Goal: Task Accomplishment & Management: Manage account settings

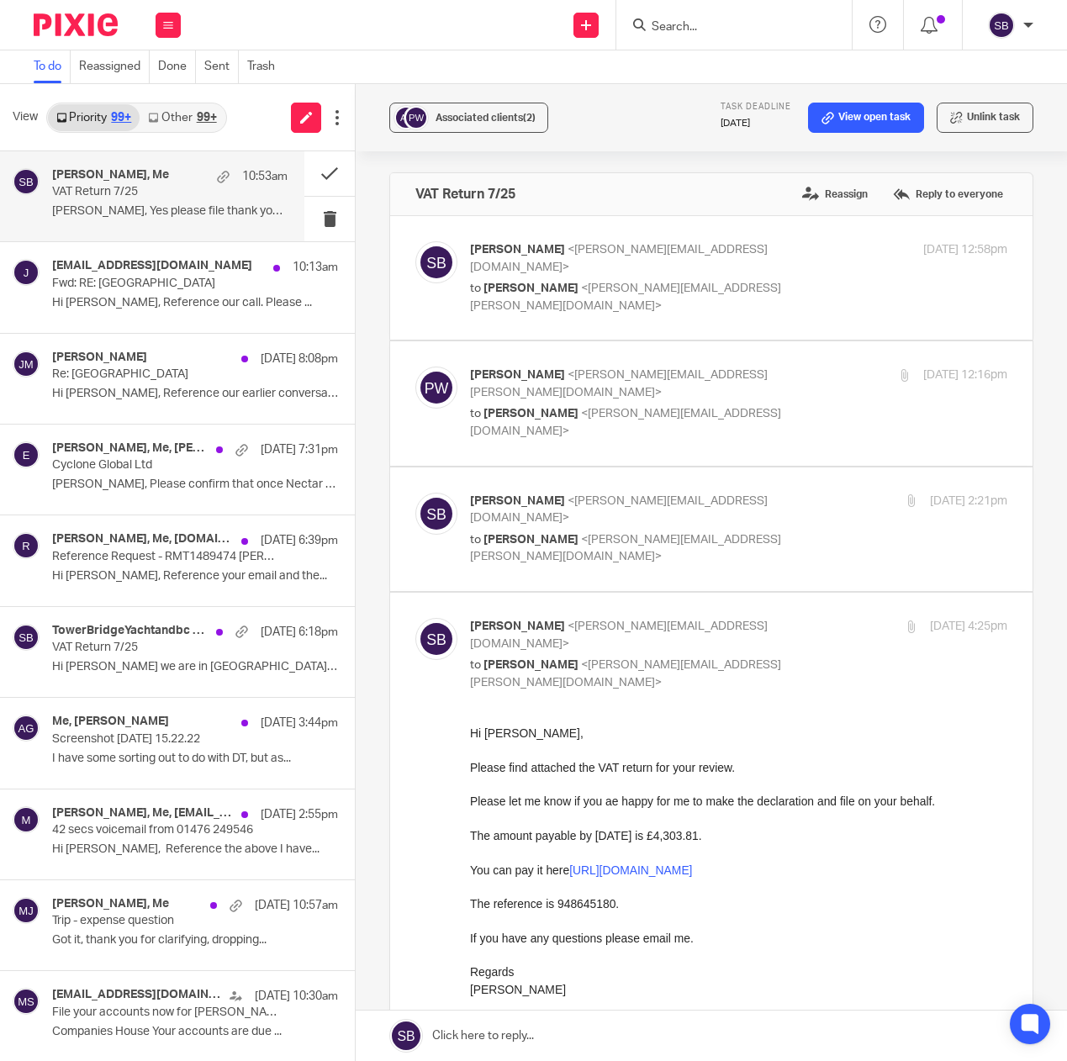
click at [515, 1037] on link at bounding box center [711, 1036] width 711 height 50
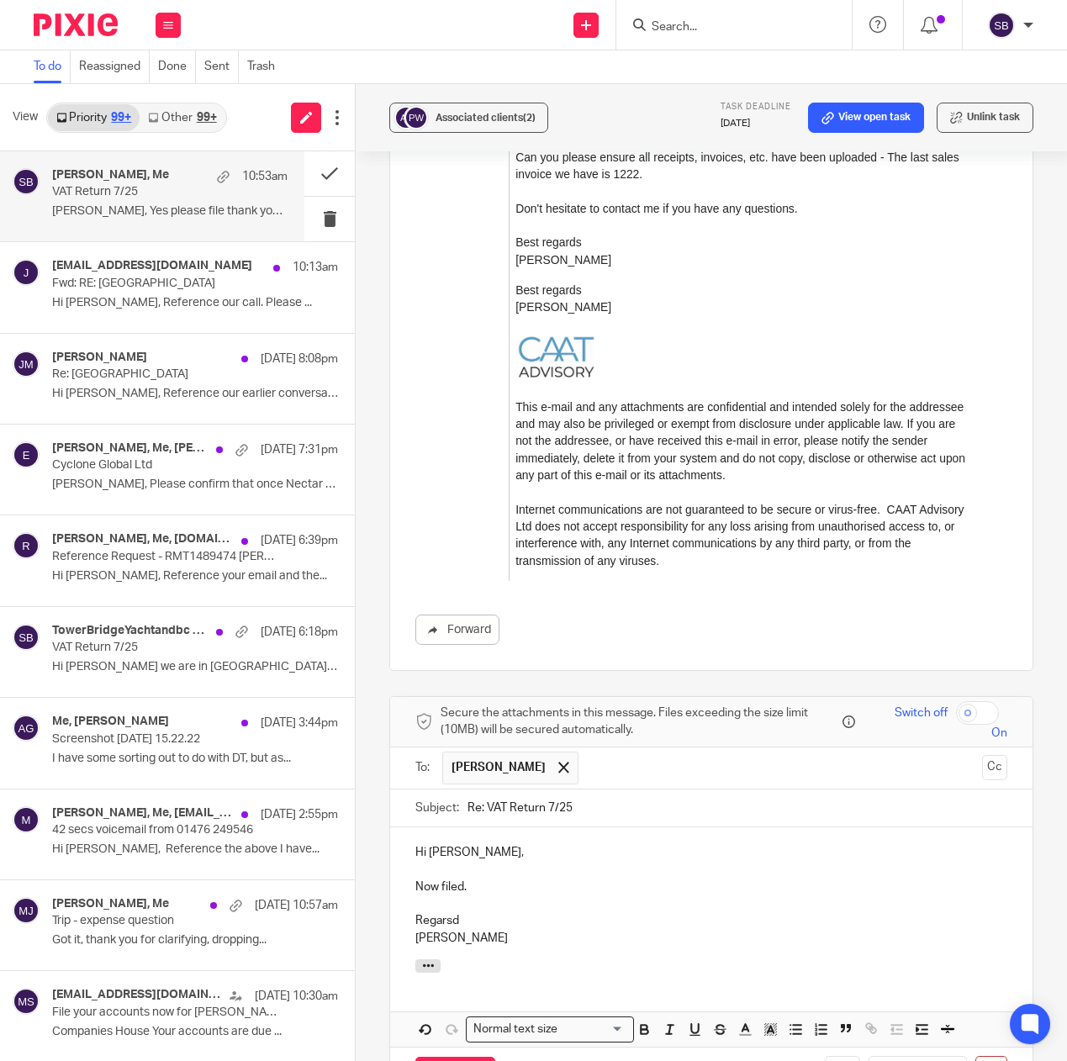
drag, startPoint x: 447, startPoint y: 795, endPoint x: 461, endPoint y: 794, distance: 13.6
click at [447, 912] on p "Regarsd" at bounding box center [711, 920] width 592 height 17
click at [453, 1057] on input "Send" at bounding box center [455, 1075] width 80 height 36
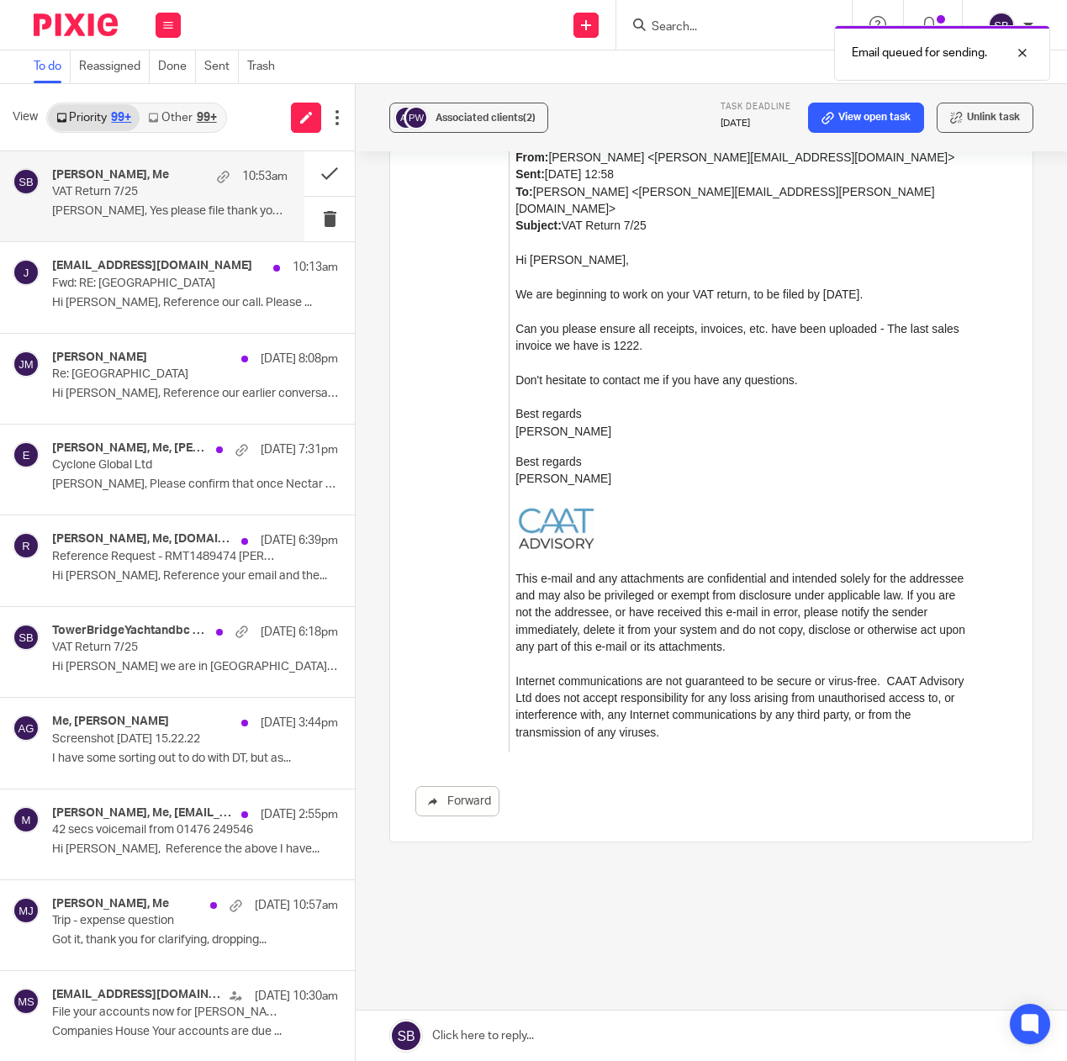
scroll to position [2625, 0]
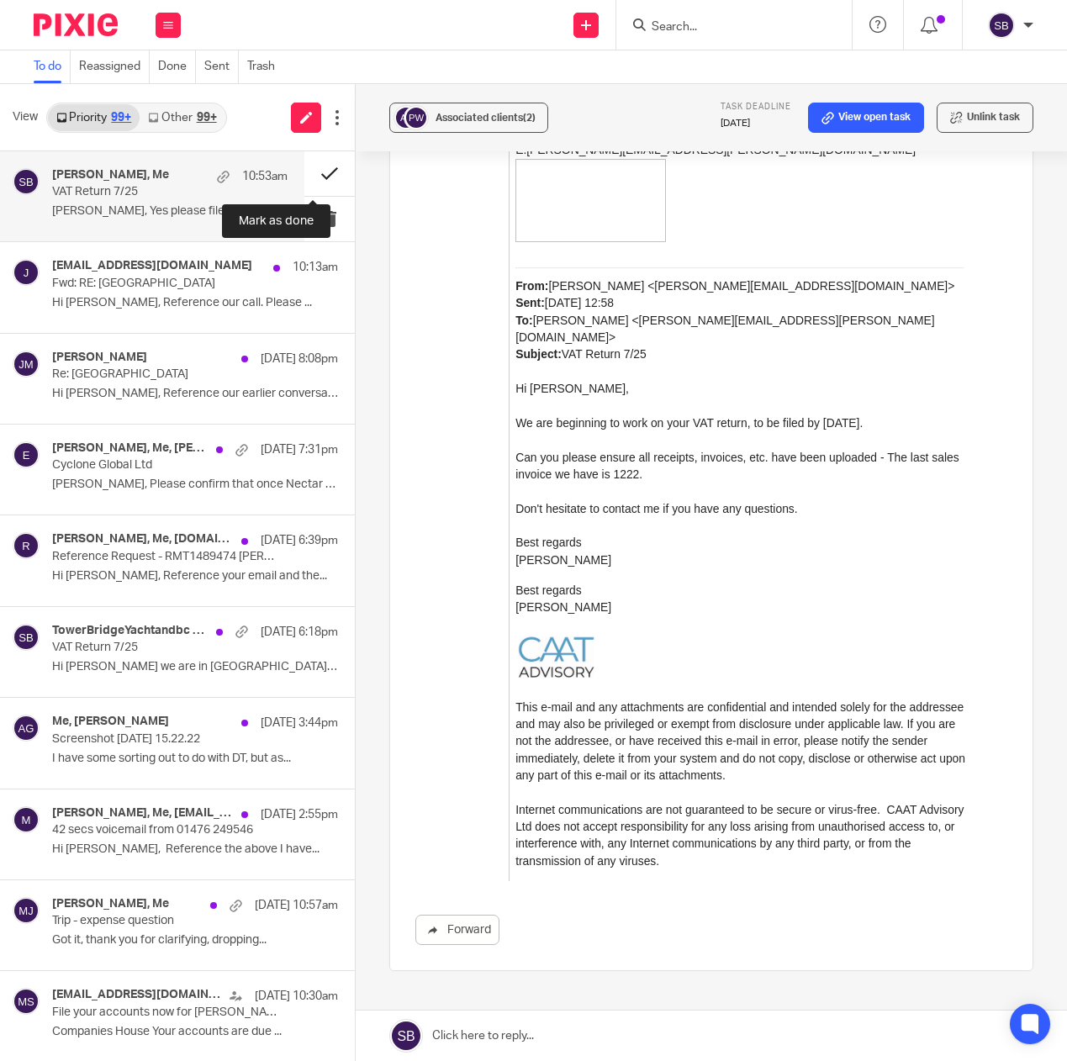
click at [311, 174] on button at bounding box center [329, 173] width 50 height 45
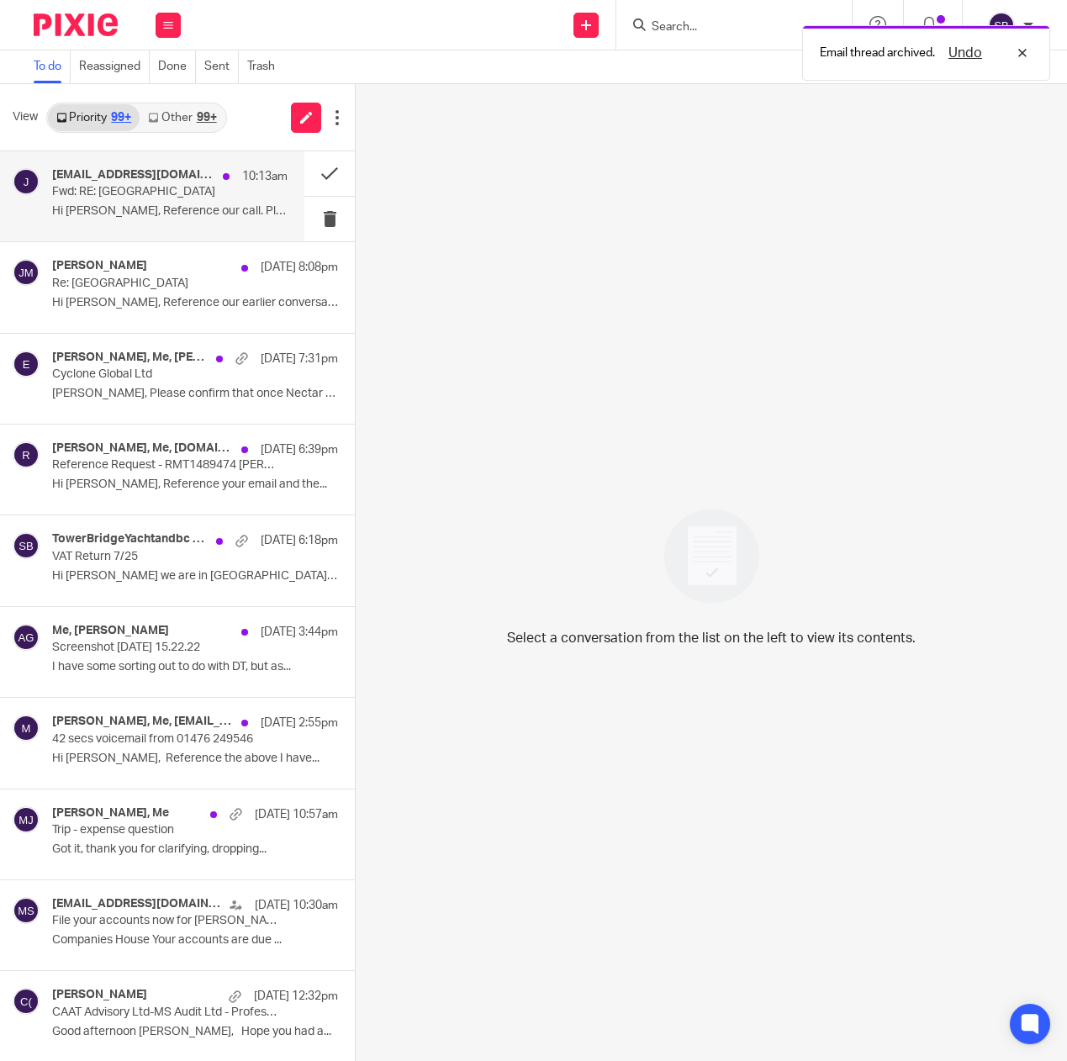
click at [203, 195] on p "Fwd: RE: [GEOGRAPHIC_DATA]" at bounding box center [146, 192] width 188 height 14
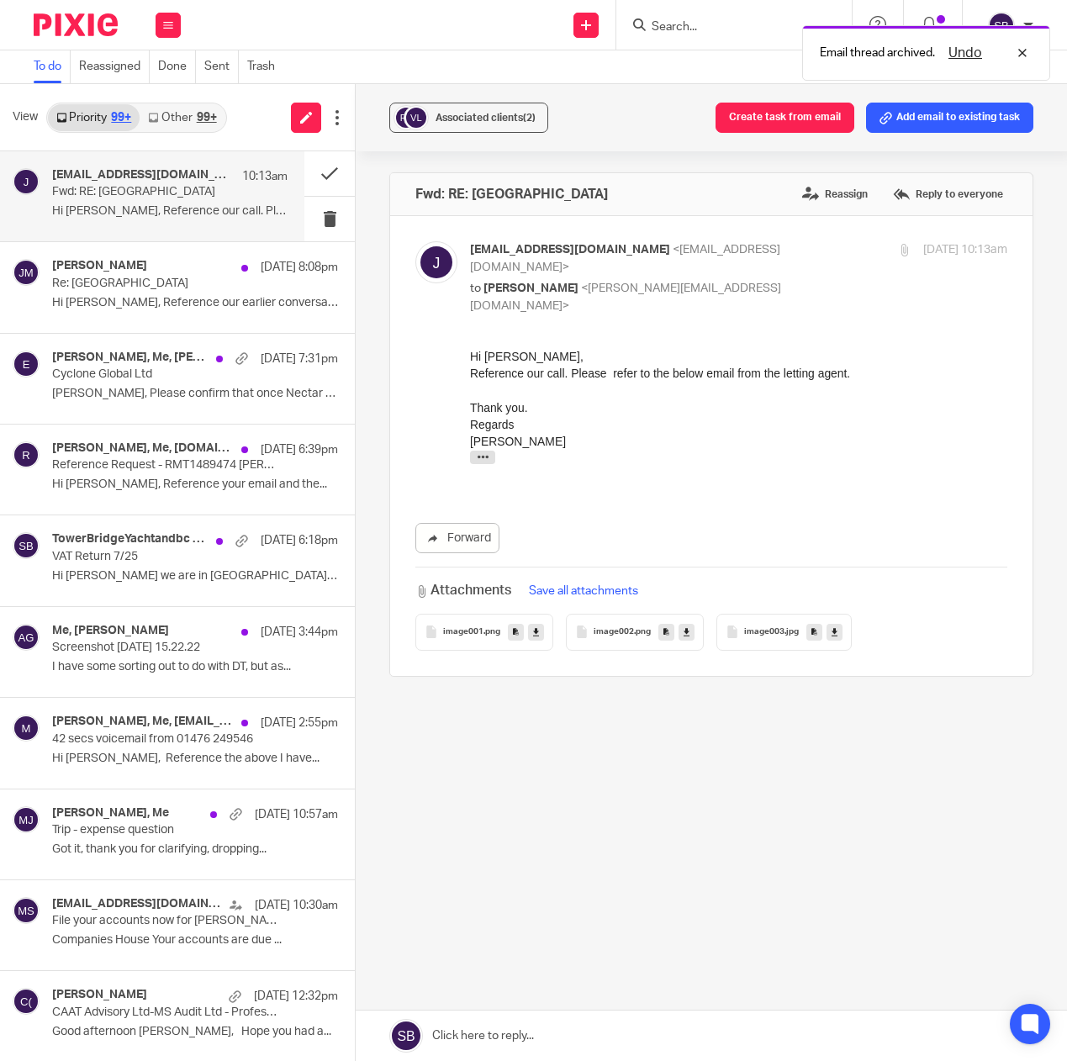
scroll to position [0, 0]
click at [481, 459] on icon "button" at bounding box center [483, 457] width 13 height 13
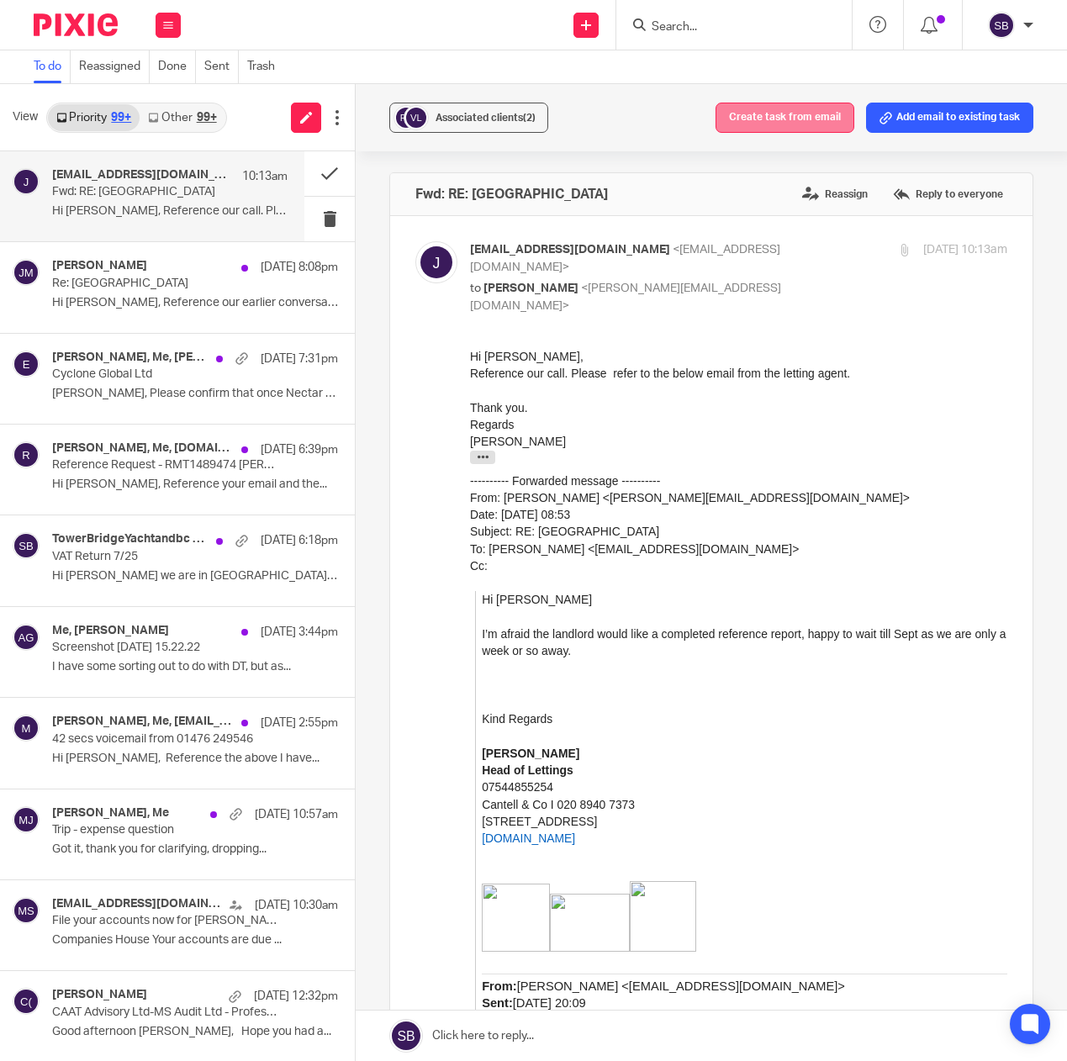
click at [779, 118] on button "Create task from email" at bounding box center [784, 118] width 139 height 30
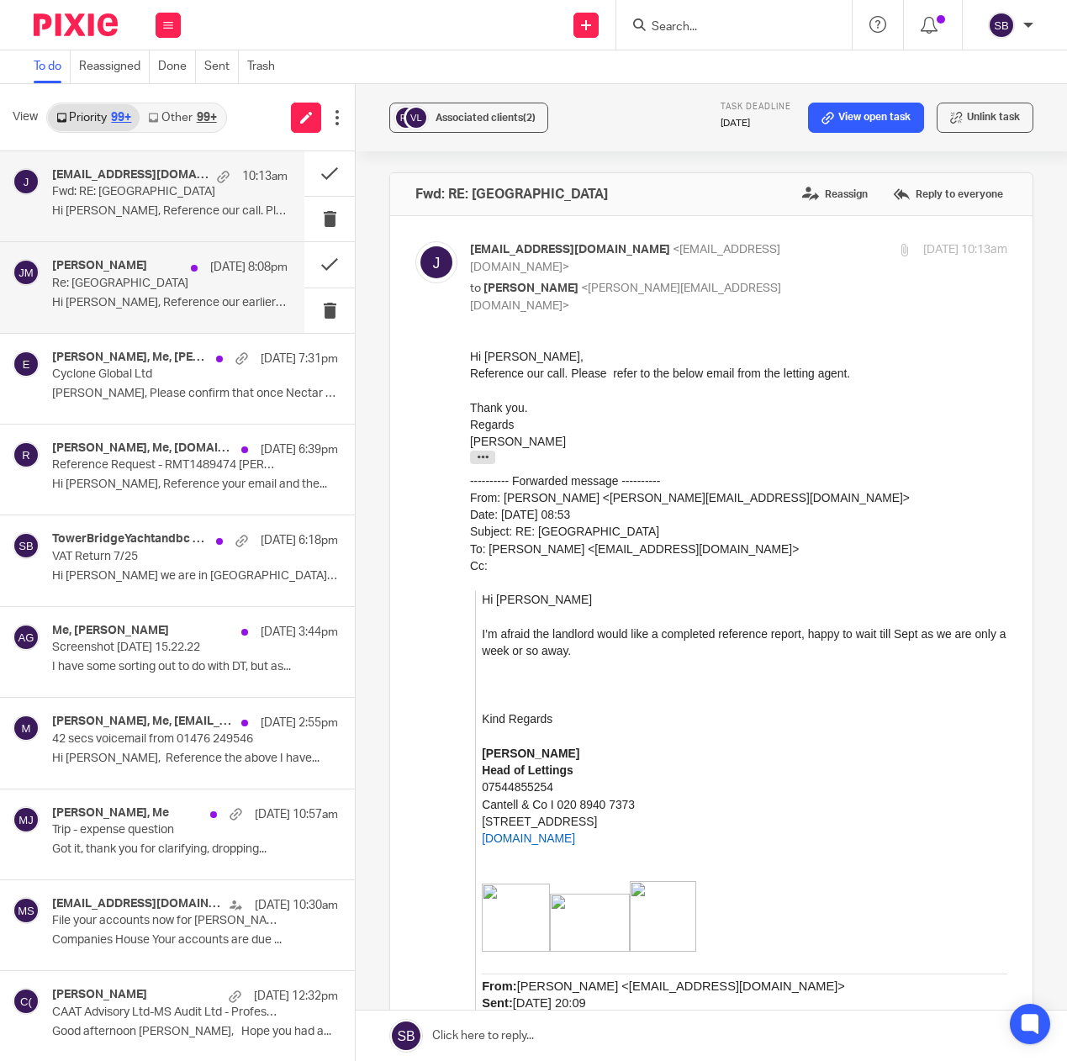
click at [172, 298] on p "Hi [PERSON_NAME], Reference our earlier conversation...." at bounding box center [169, 303] width 235 height 14
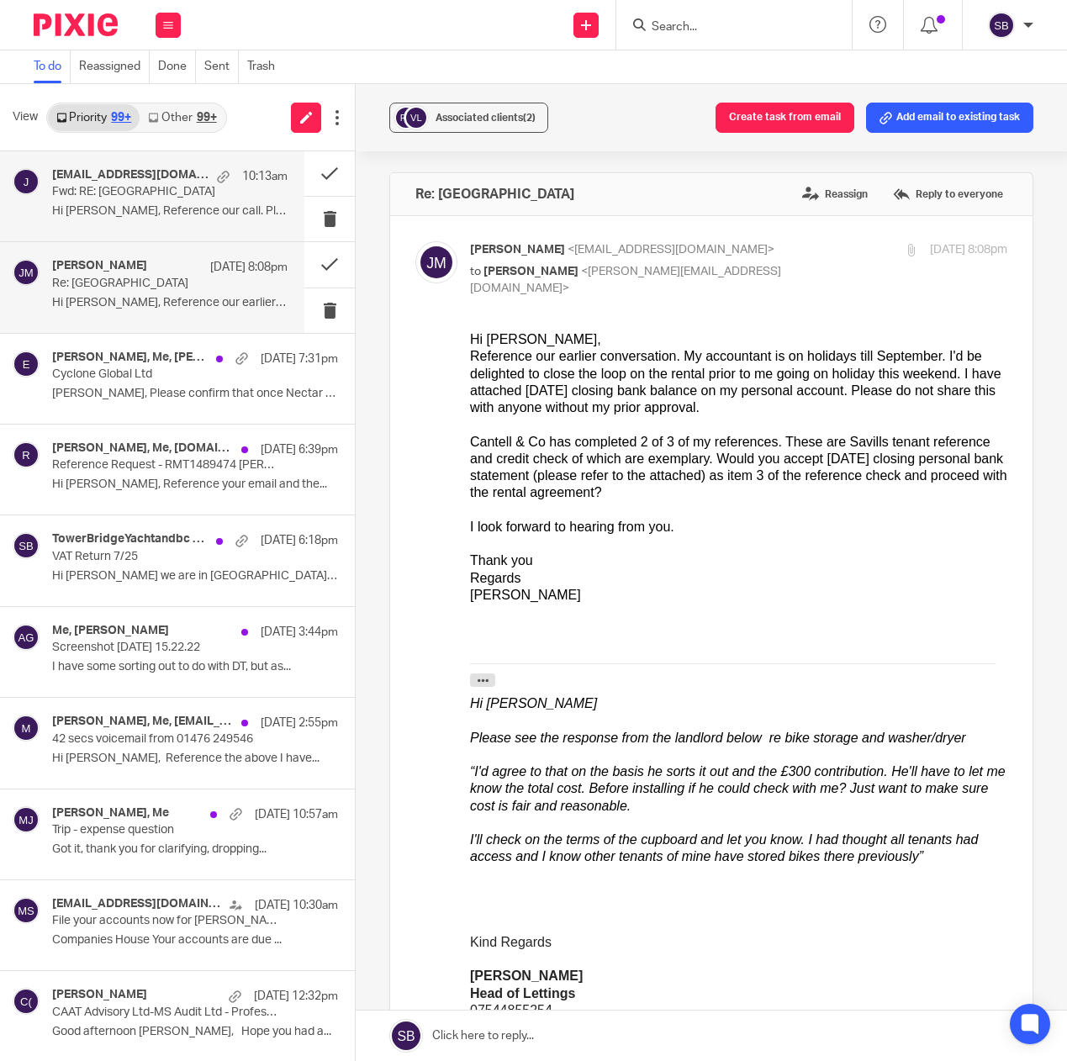
click at [183, 201] on div "jj_moore@hotmail.com 10:13am Fwd: RE: Onslow Road Hi Steve, Reference our call.…" at bounding box center [169, 196] width 235 height 56
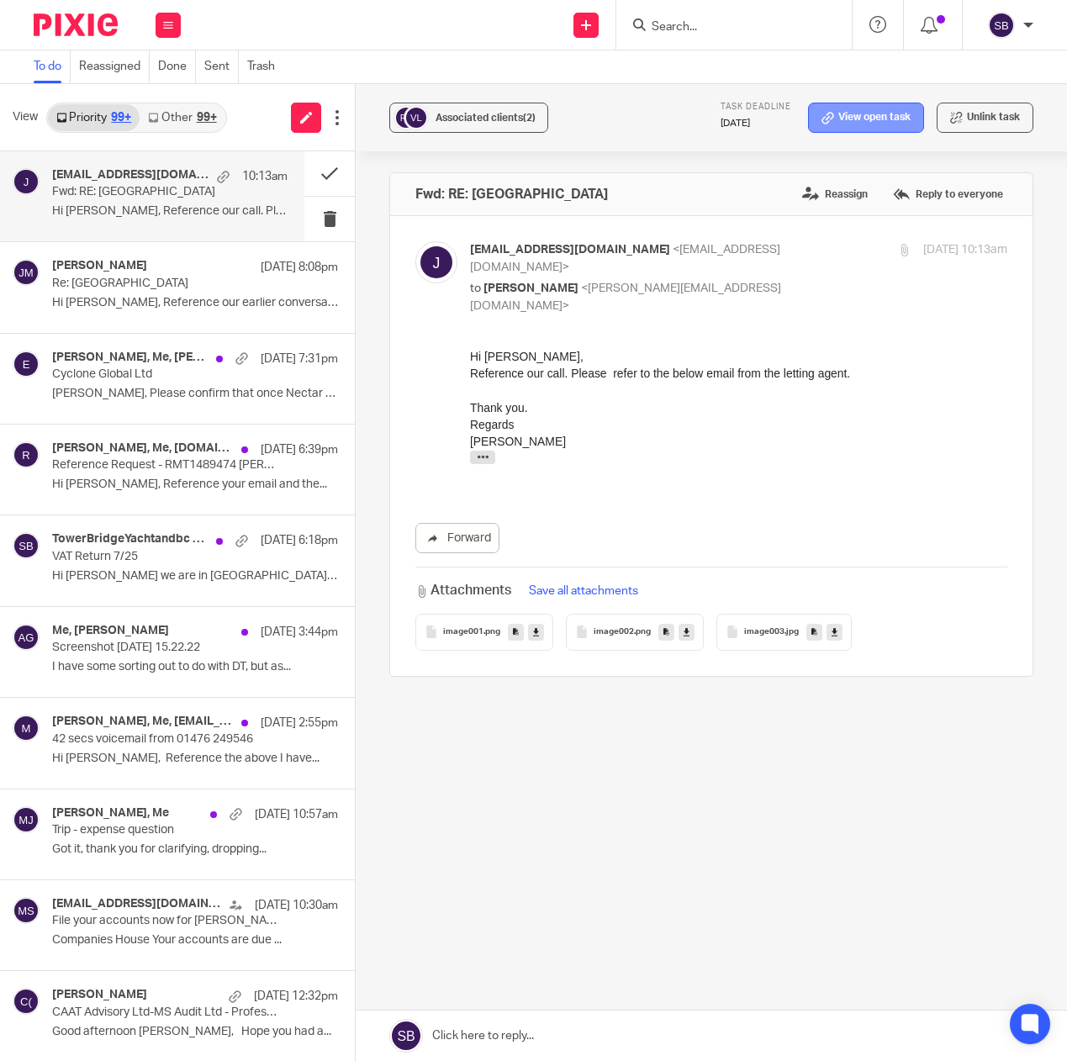
click at [821, 114] on icon at bounding box center [827, 118] width 13 height 13
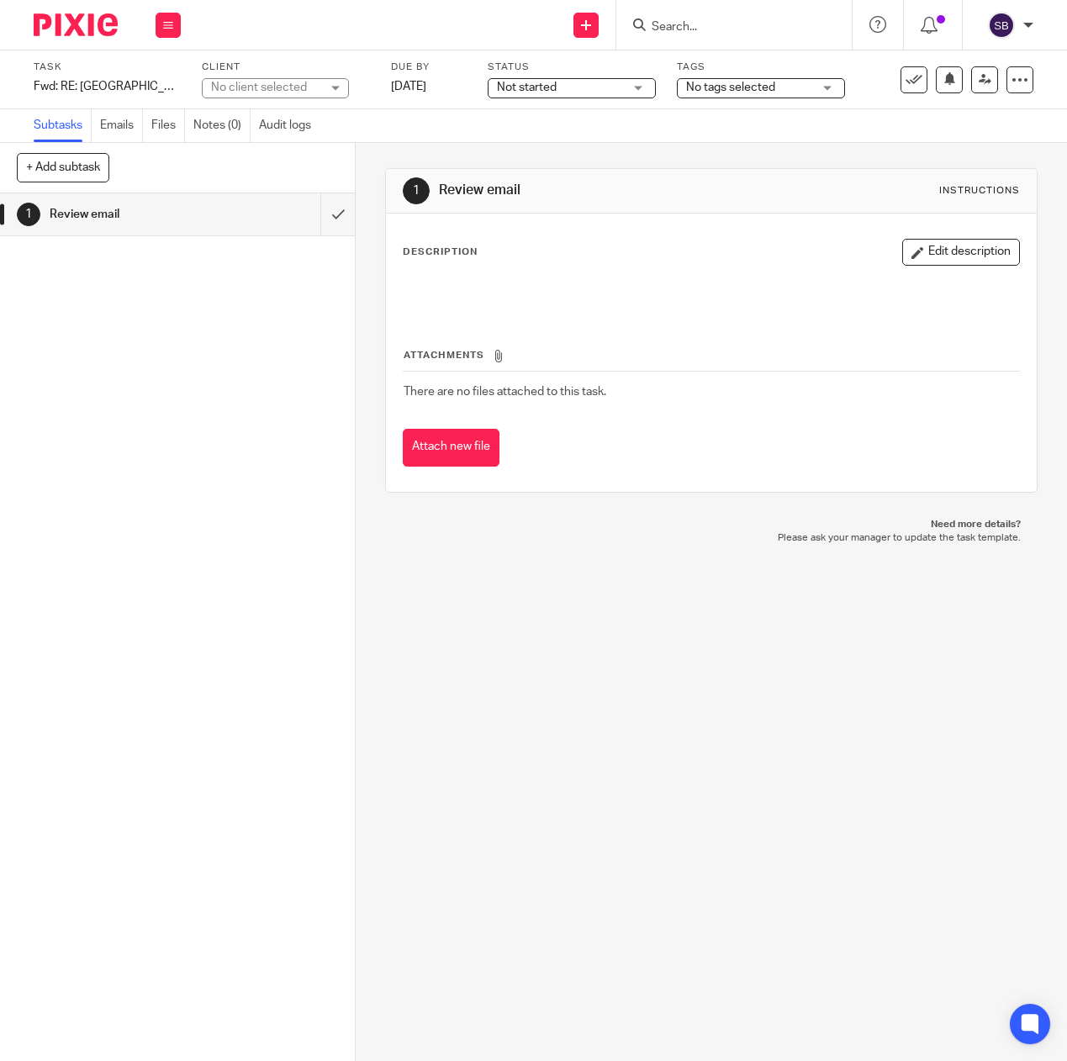
click at [245, 86] on div "No client selected" at bounding box center [265, 87] width 109 height 17
type input "[PERSON_NAME]"
click at [224, 203] on span "[PERSON_NAME]" at bounding box center [228, 199] width 92 height 12
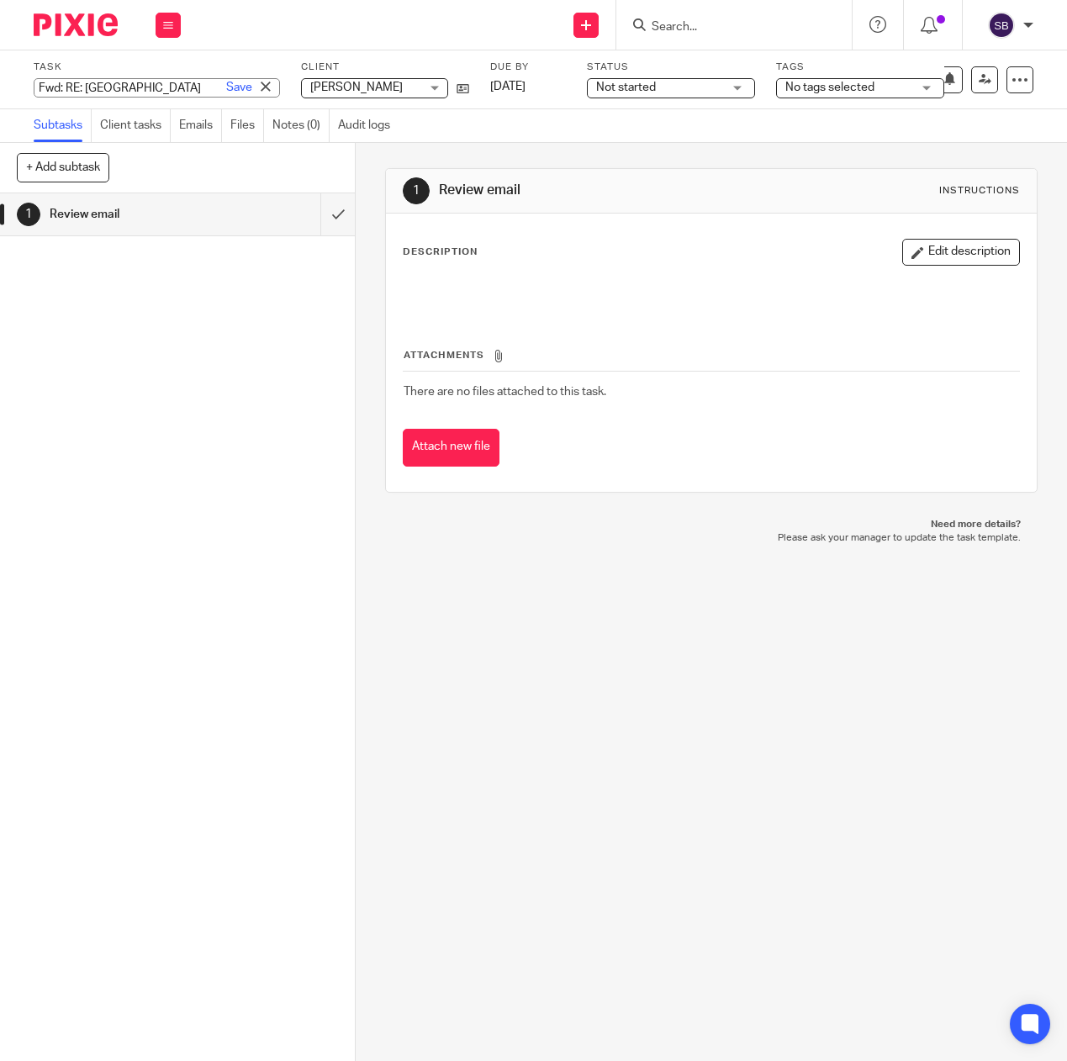
click at [129, 88] on div "Fwd: RE: Onslow Road Save Fwd: RE: Onslow Road" at bounding box center [157, 87] width 246 height 19
type input "Reference"
click at [226, 87] on link "Save" at bounding box center [239, 87] width 26 height 17
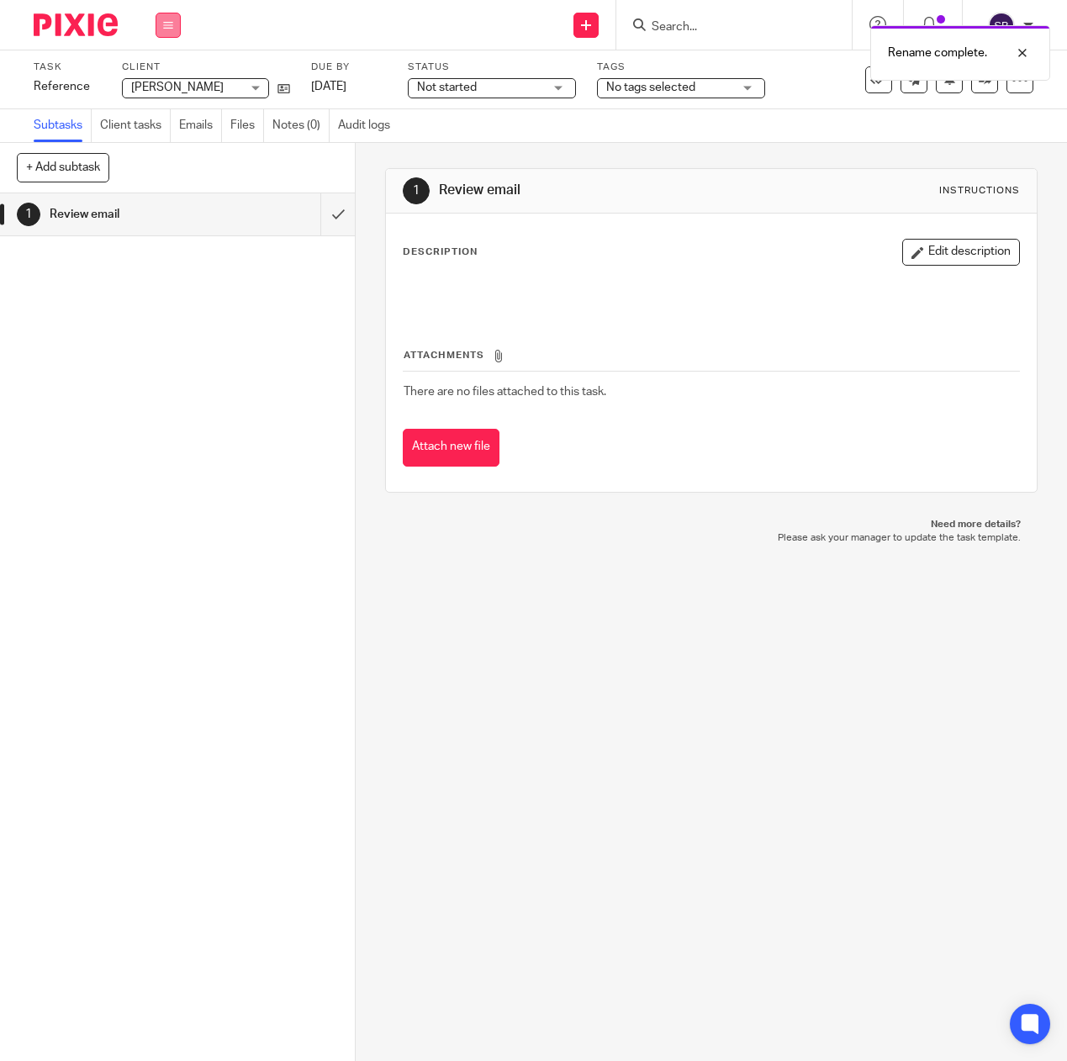
click at [175, 28] on button at bounding box center [168, 25] width 25 height 25
click at [161, 94] on li "Email" at bounding box center [167, 103] width 45 height 24
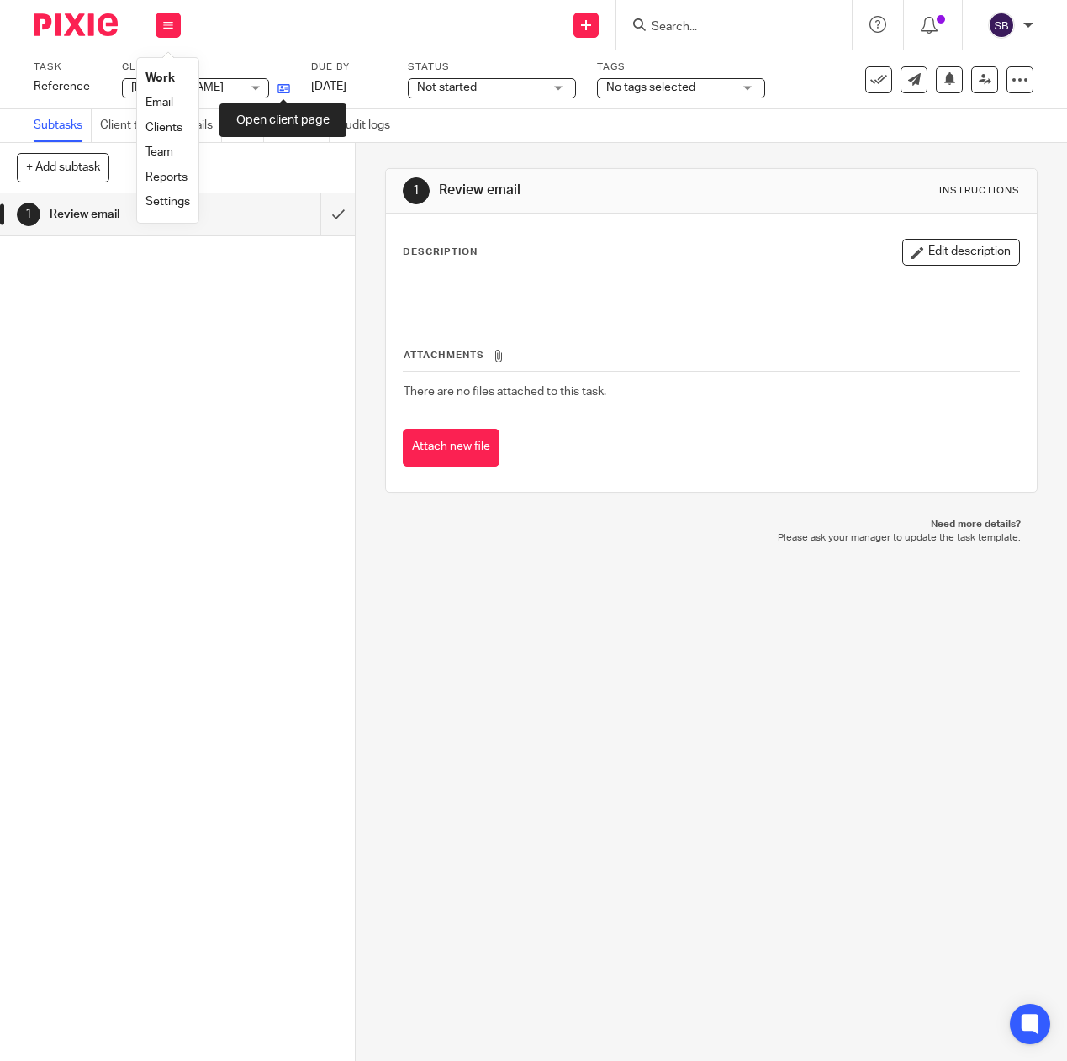
click at [286, 92] on icon at bounding box center [283, 88] width 13 height 13
click at [285, 87] on icon at bounding box center [283, 88] width 13 height 13
click at [172, 29] on icon at bounding box center [168, 25] width 10 height 10
click at [172, 98] on link "Email" at bounding box center [159, 103] width 28 height 12
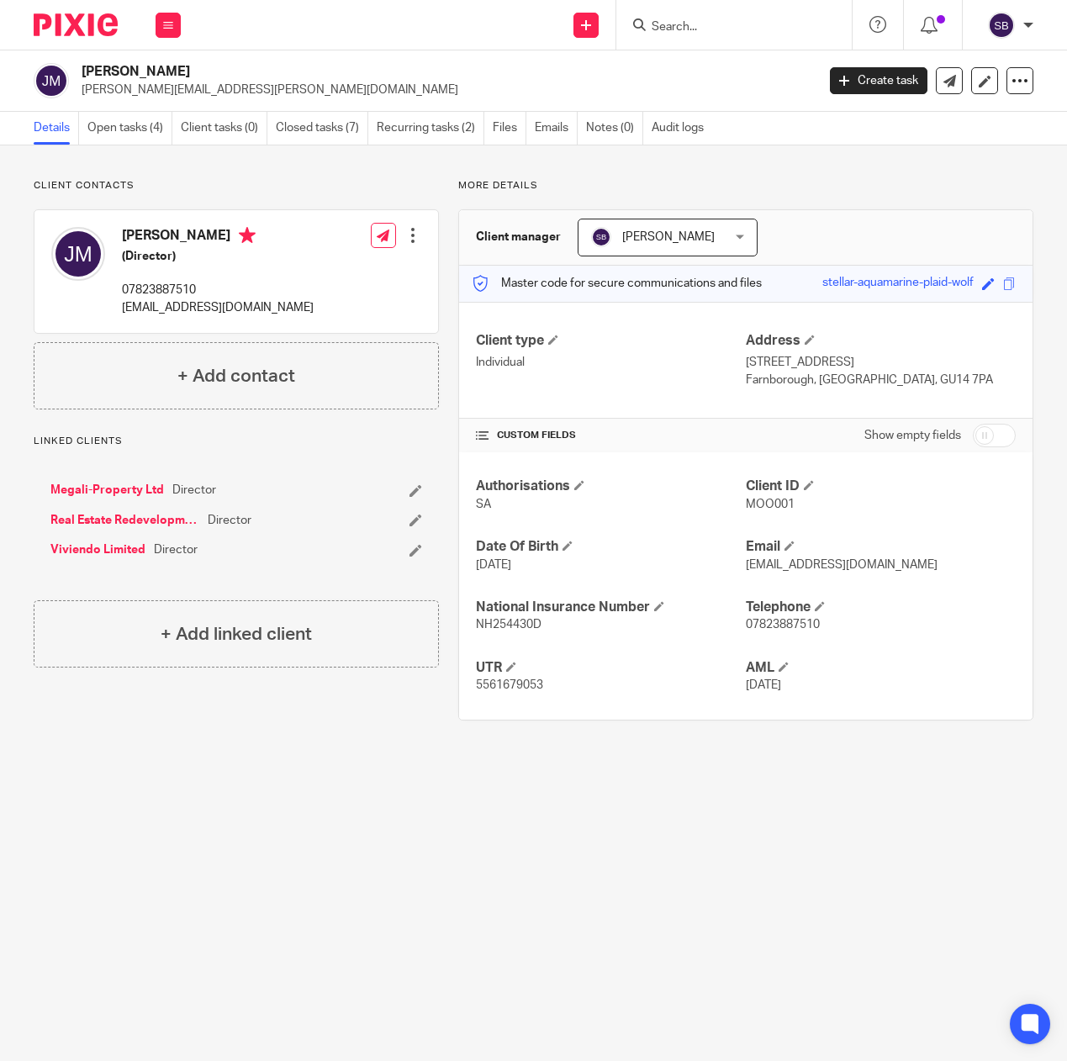
drag, startPoint x: 736, startPoint y: 362, endPoint x: 932, endPoint y: 388, distance: 198.4
click at [932, 388] on div "Client type Individual Address 7 York House, 49-51 Victoria Road Farnborough, H…" at bounding box center [745, 360] width 573 height 117
drag, startPoint x: 932, startPoint y: 388, endPoint x: 894, endPoint y: 383, distance: 39.0
click at [932, 388] on p "Farnborough, Hampshire, GU14 7PA" at bounding box center [881, 380] width 270 height 17
click at [747, 361] on p "7 York House, 49-51 Victoria Road" at bounding box center [881, 362] width 270 height 17
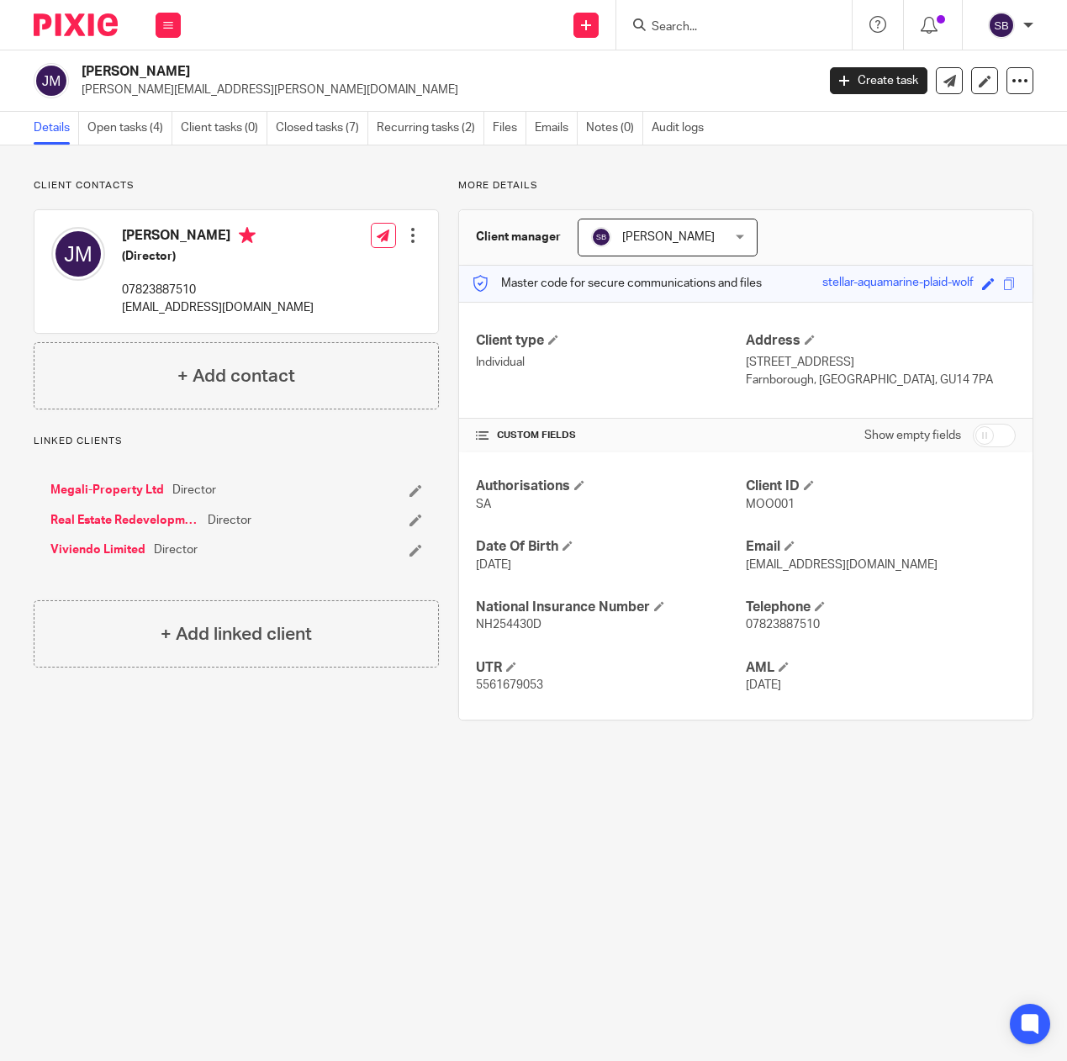
drag, startPoint x: 736, startPoint y: 361, endPoint x: 931, endPoint y: 383, distance: 195.3
click at [931, 383] on div "Address 7 York House, 49-51 Victoria Road Farnborough, Hampshire, GU14 7PA" at bounding box center [881, 360] width 270 height 56
copy div "7 York House, 49-51 Victoria Road Farnborough, Hampshire, GU14 7PA"
click at [138, 134] on link "Open tasks (4)" at bounding box center [129, 128] width 85 height 33
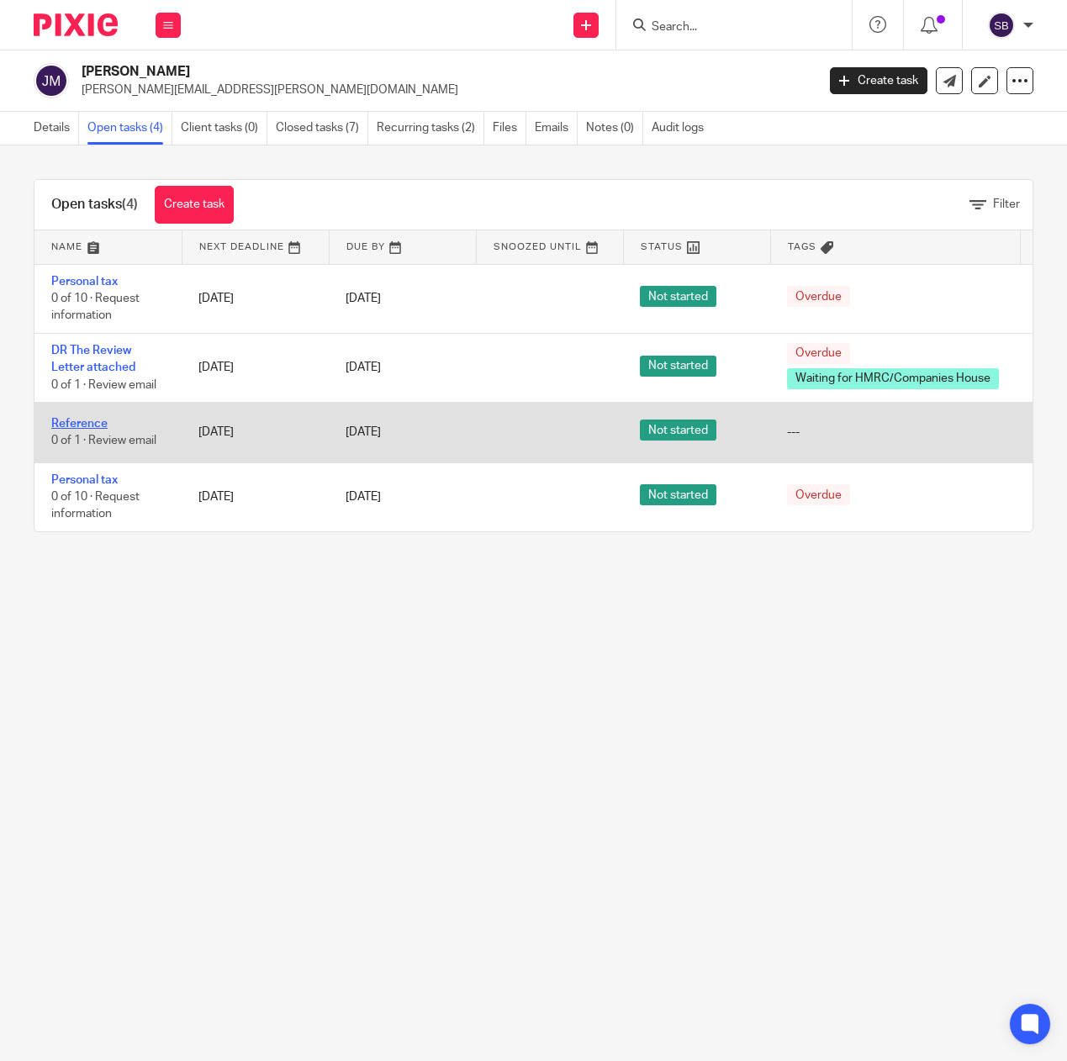
click at [92, 425] on link "Reference" at bounding box center [79, 424] width 56 height 12
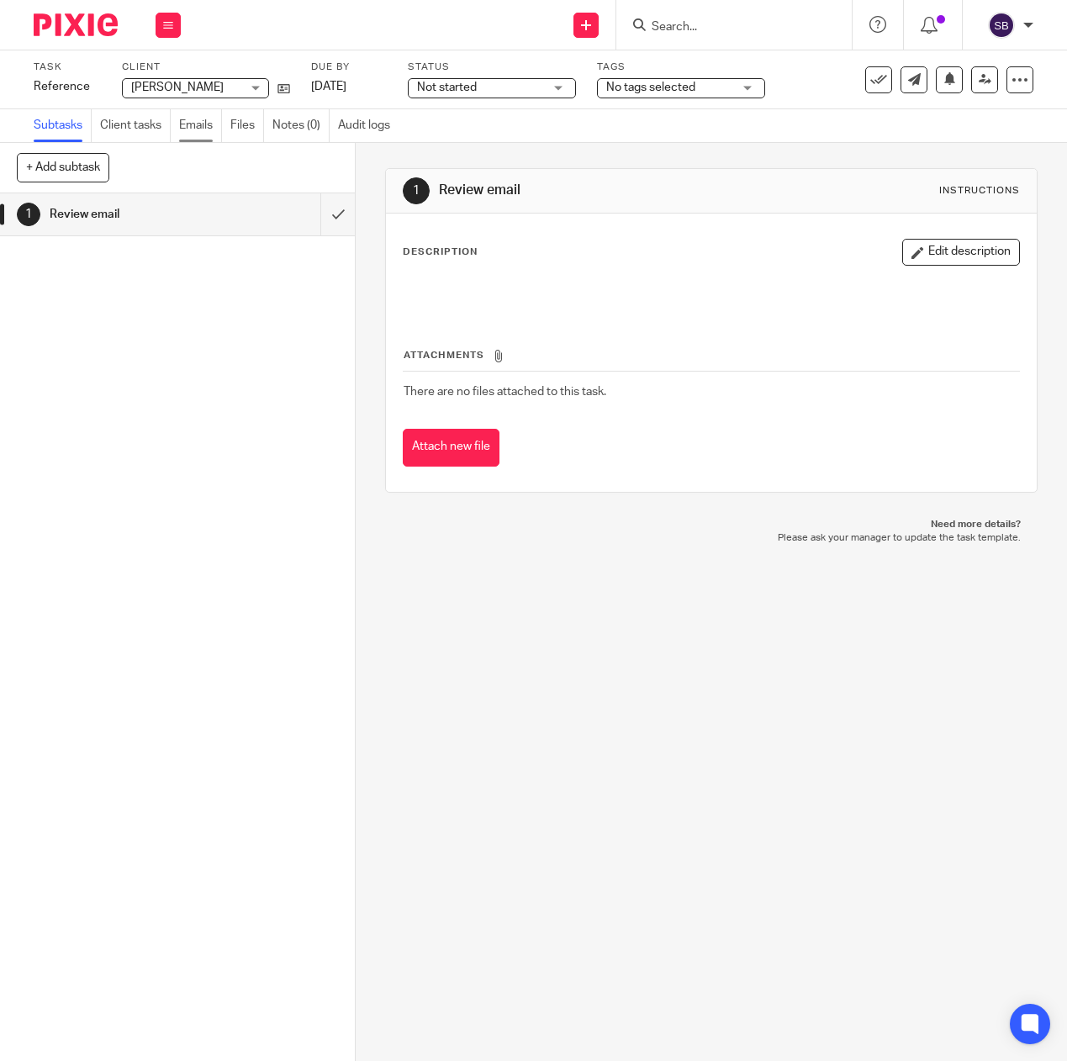
click at [191, 129] on link "Emails" at bounding box center [200, 125] width 43 height 33
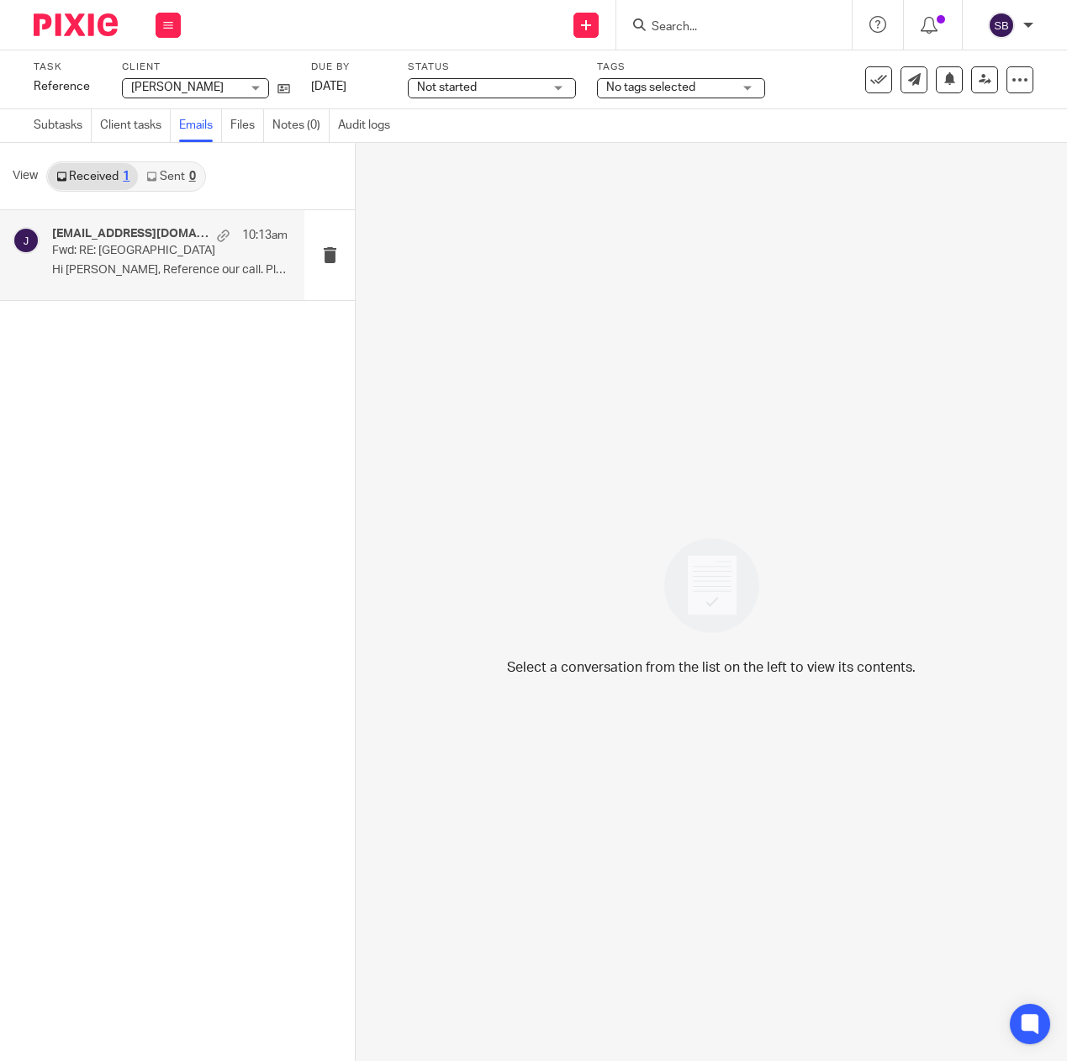
click at [193, 266] on p "Hi Steve, Reference our call. Please ..." at bounding box center [169, 270] width 235 height 14
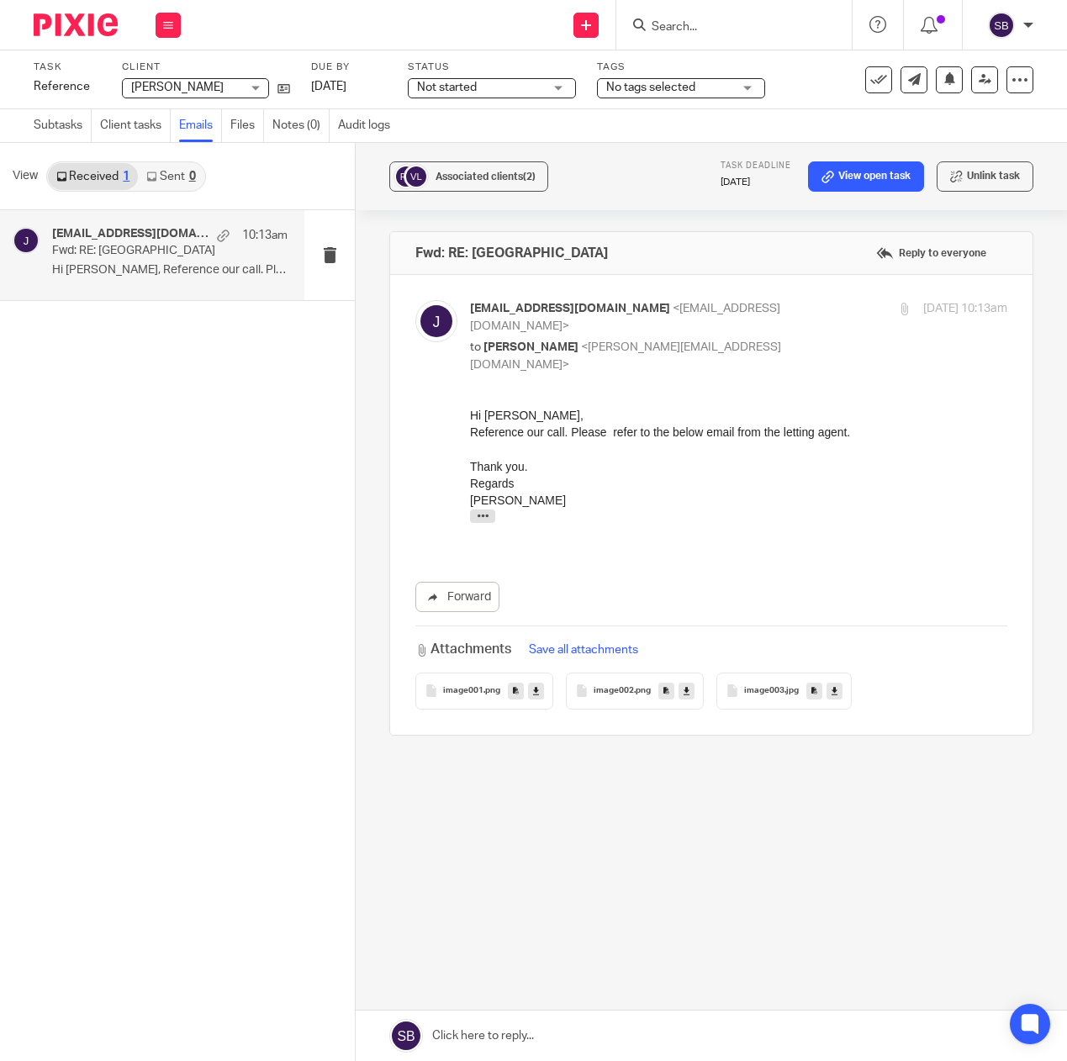
click at [465, 1036] on link at bounding box center [711, 1036] width 711 height 50
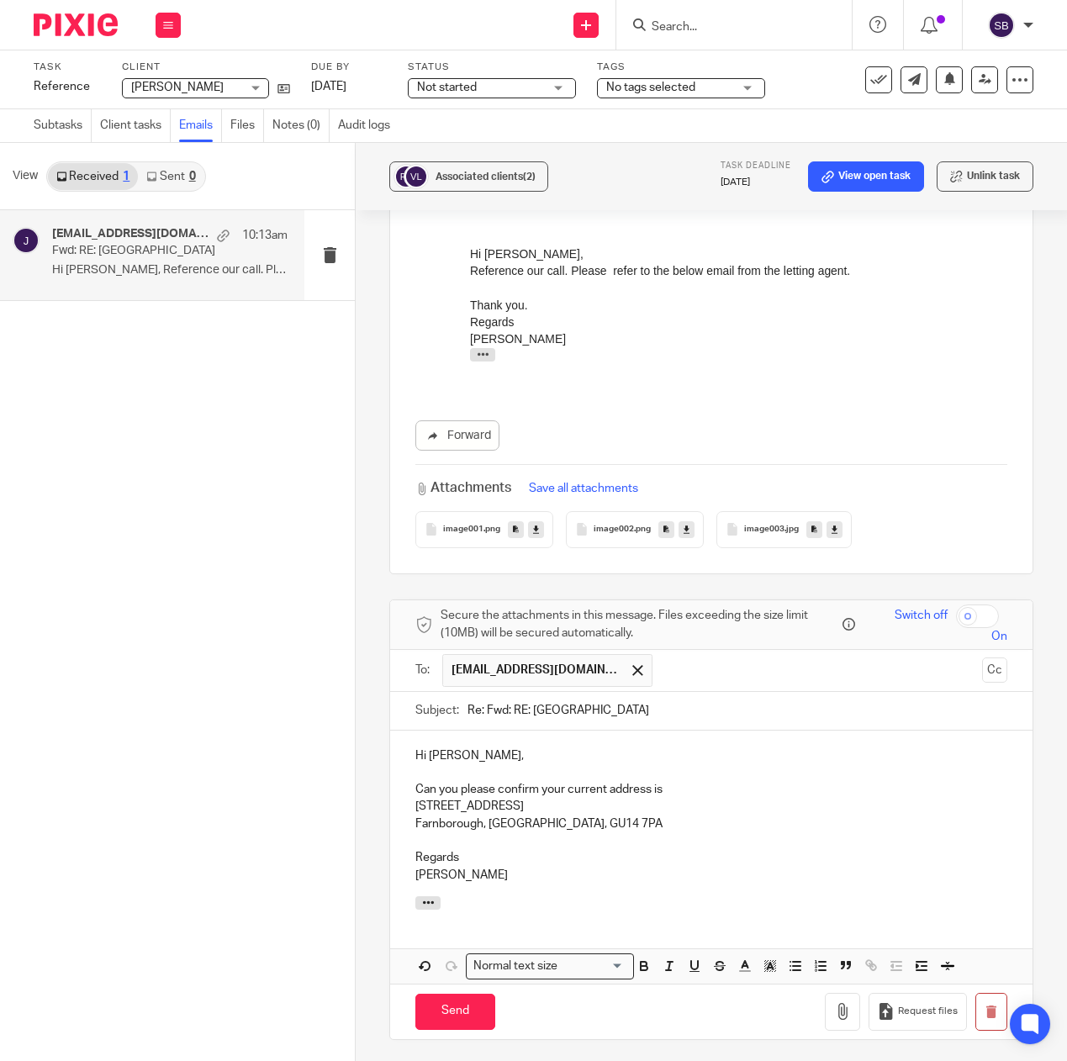
click at [616, 815] on p "Farnborough, Hampshire, GU14 7PA" at bounding box center [711, 823] width 592 height 17
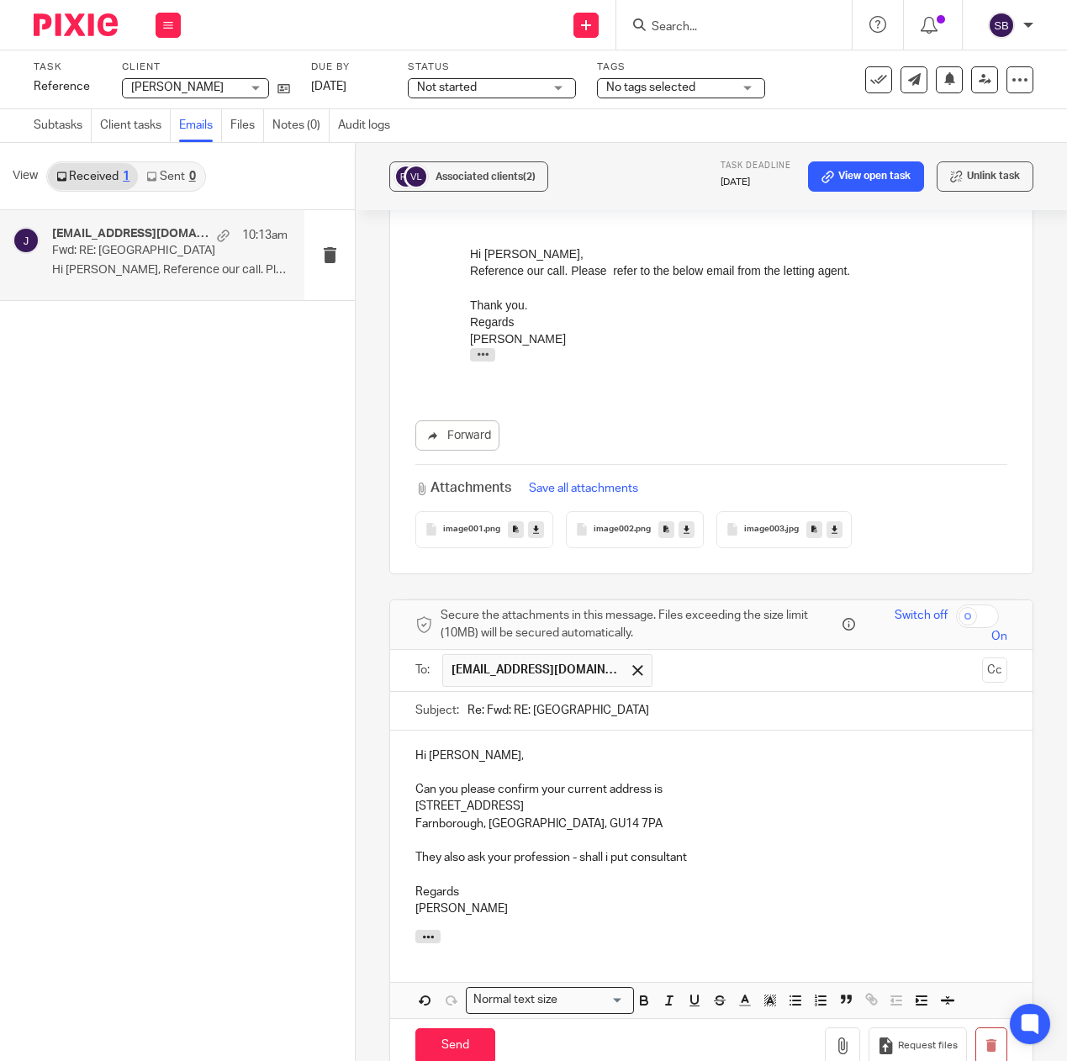
click at [608, 849] on p "They also ask your profession - shall i put consultant" at bounding box center [711, 857] width 592 height 17
drag, startPoint x: 691, startPoint y: 828, endPoint x: 725, endPoint y: 823, distance: 34.0
click at [693, 849] on p "They also ask your profession - shall I put consultant" at bounding box center [711, 857] width 592 height 17
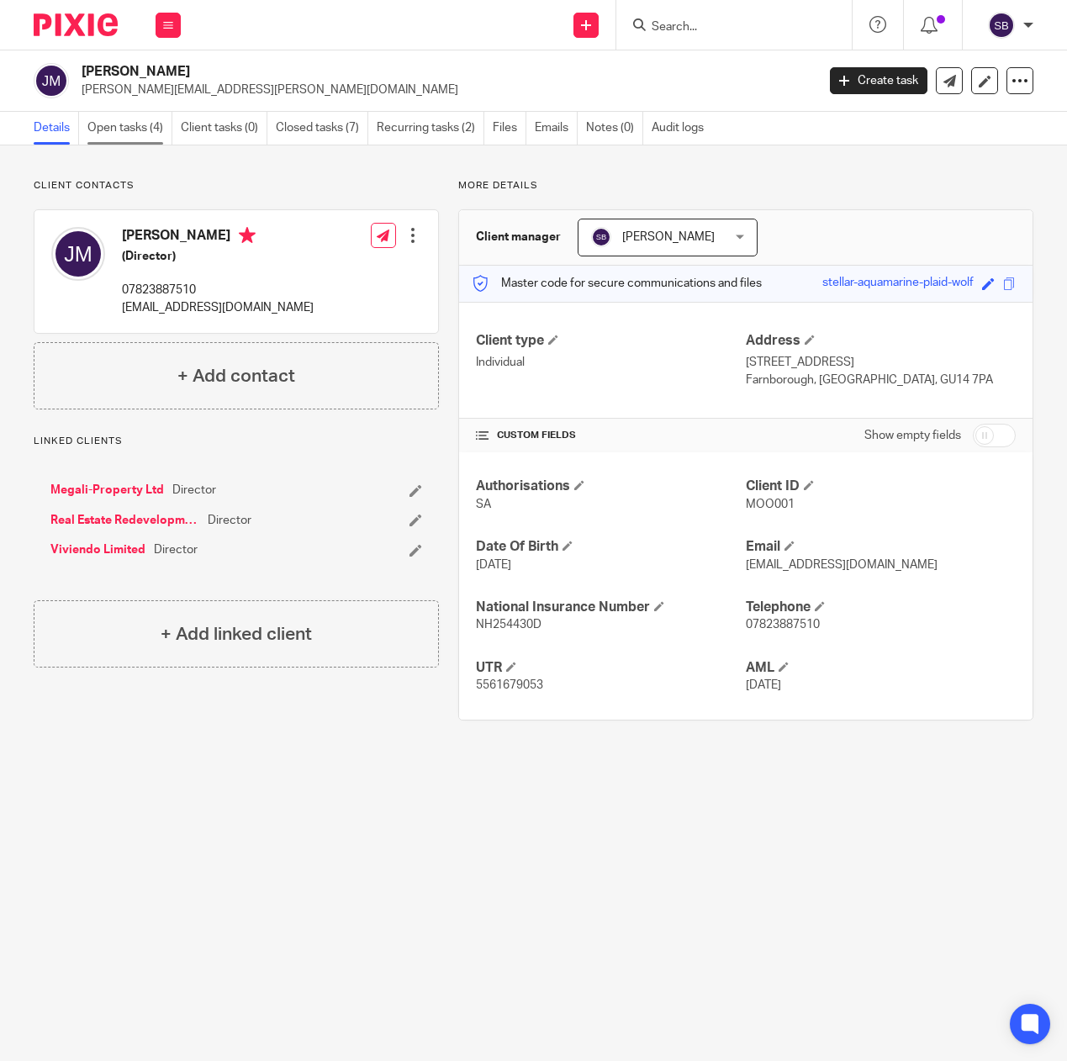
click at [109, 127] on link "Open tasks (4)" at bounding box center [129, 128] width 85 height 33
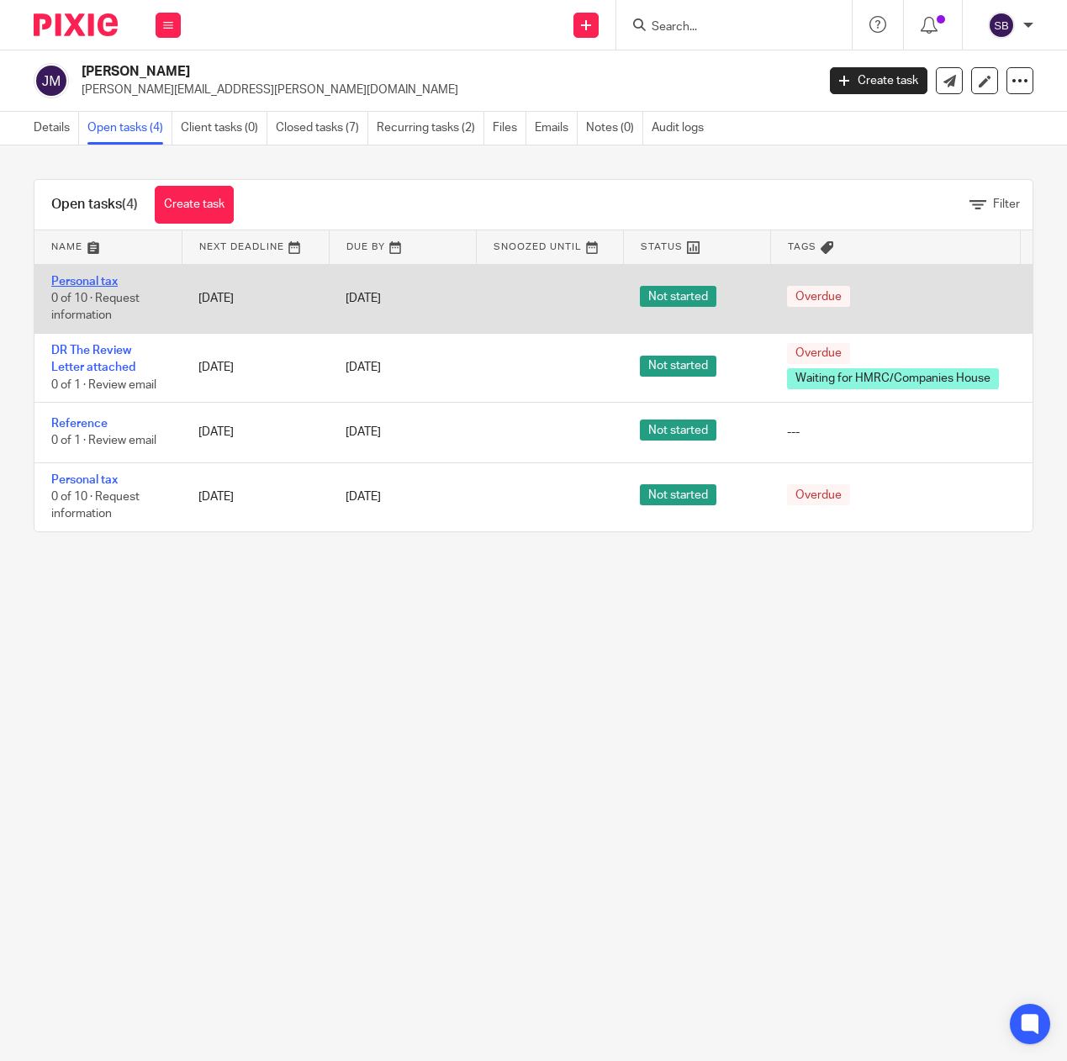
click at [93, 282] on link "Personal tax" at bounding box center [84, 282] width 66 height 12
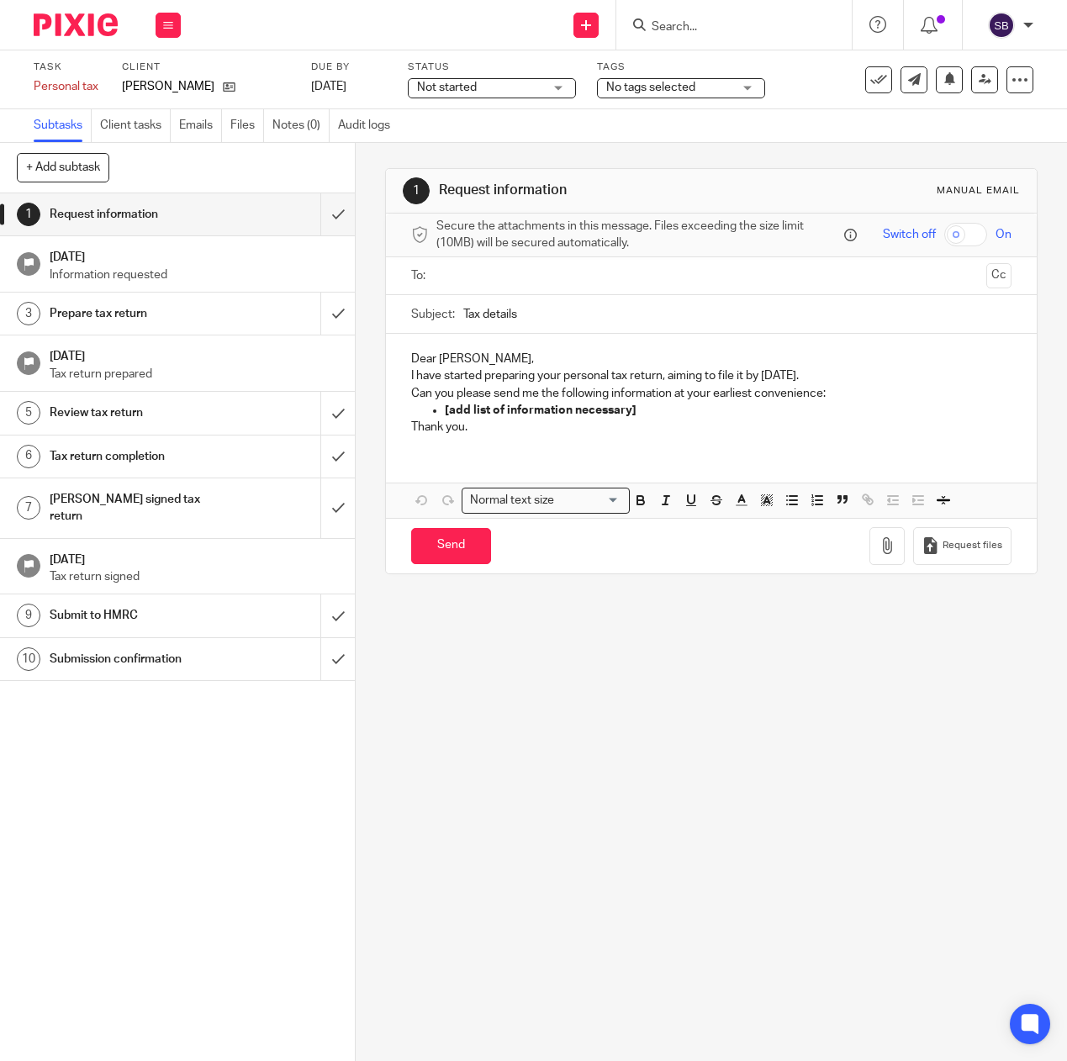
click at [853, 751] on div "1 Request information Manual email Secure the attachments in this message. File…" at bounding box center [711, 602] width 711 height 918
click at [870, 79] on icon at bounding box center [878, 79] width 17 height 17
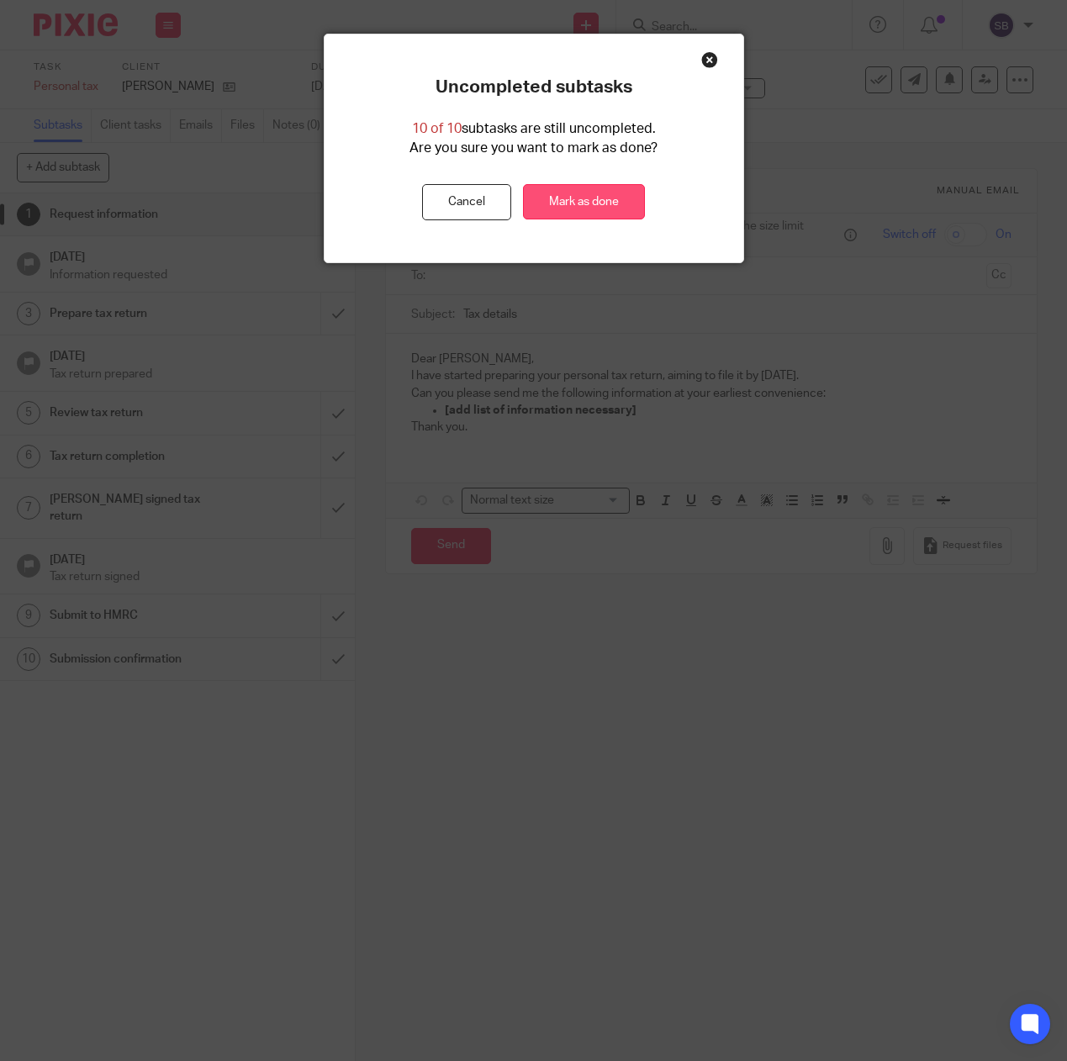
click at [587, 199] on link "Mark as done" at bounding box center [584, 202] width 122 height 36
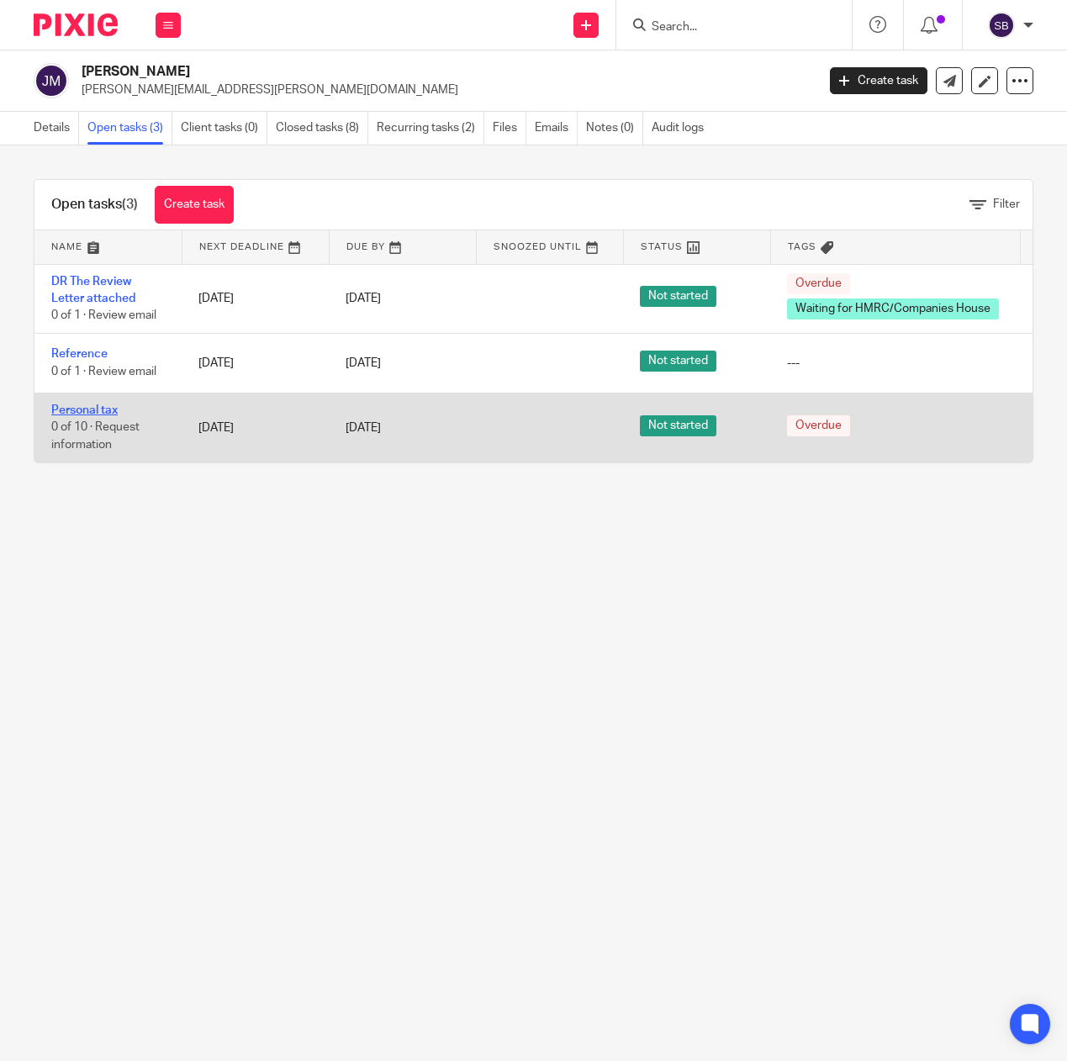
click at [88, 407] on link "Personal tax" at bounding box center [84, 410] width 66 height 12
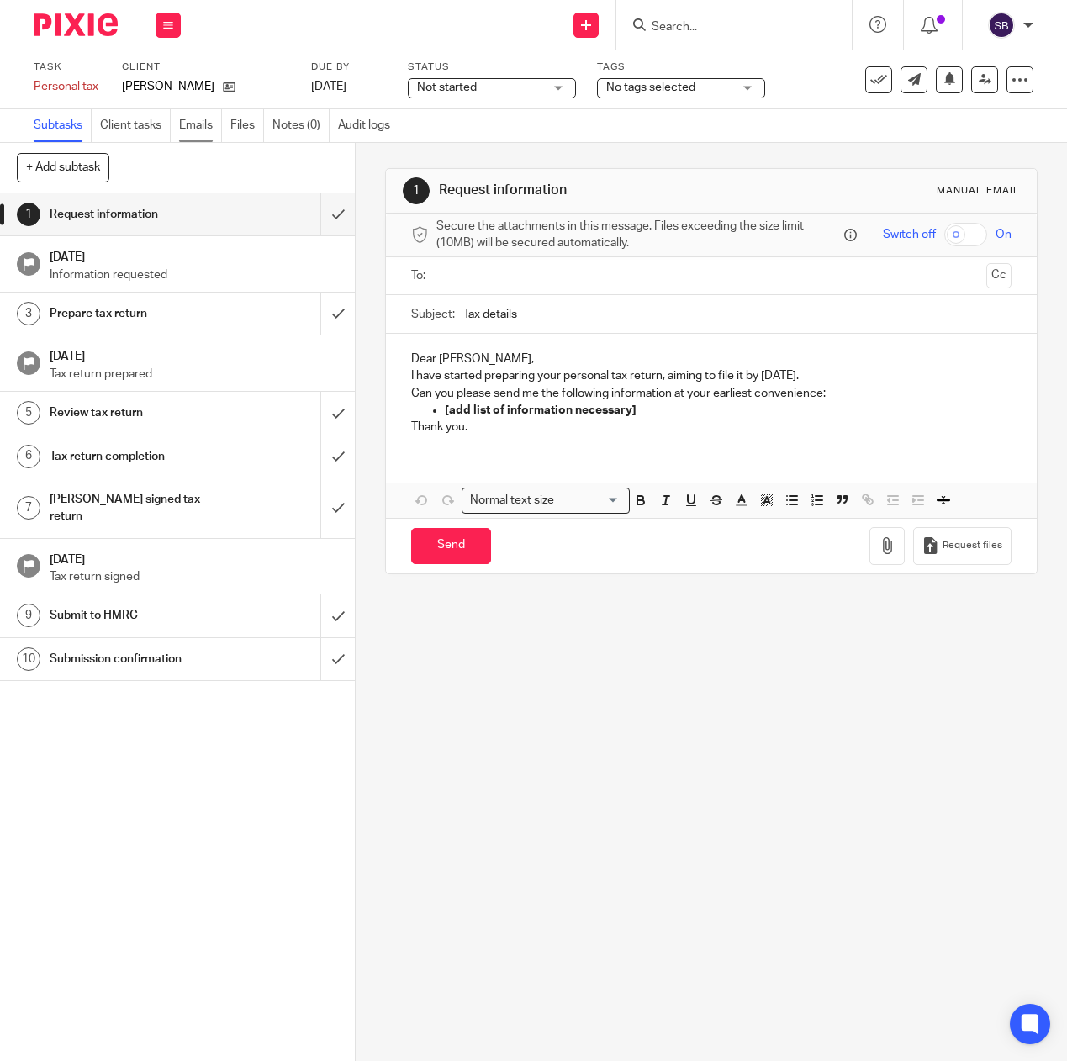
click at [204, 130] on link "Emails" at bounding box center [200, 125] width 43 height 33
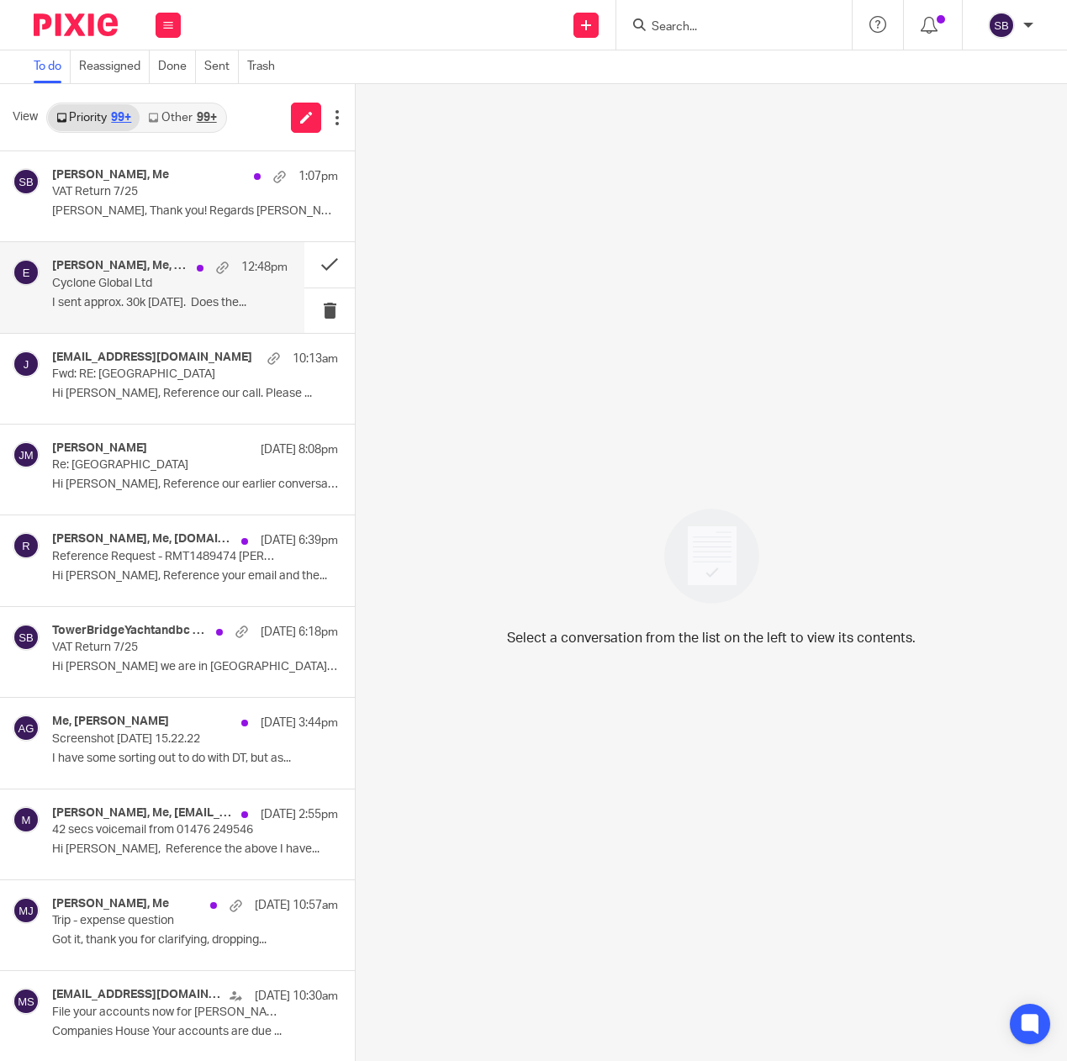
click at [177, 288] on p "Cyclone Global Ltd" at bounding box center [146, 284] width 188 height 14
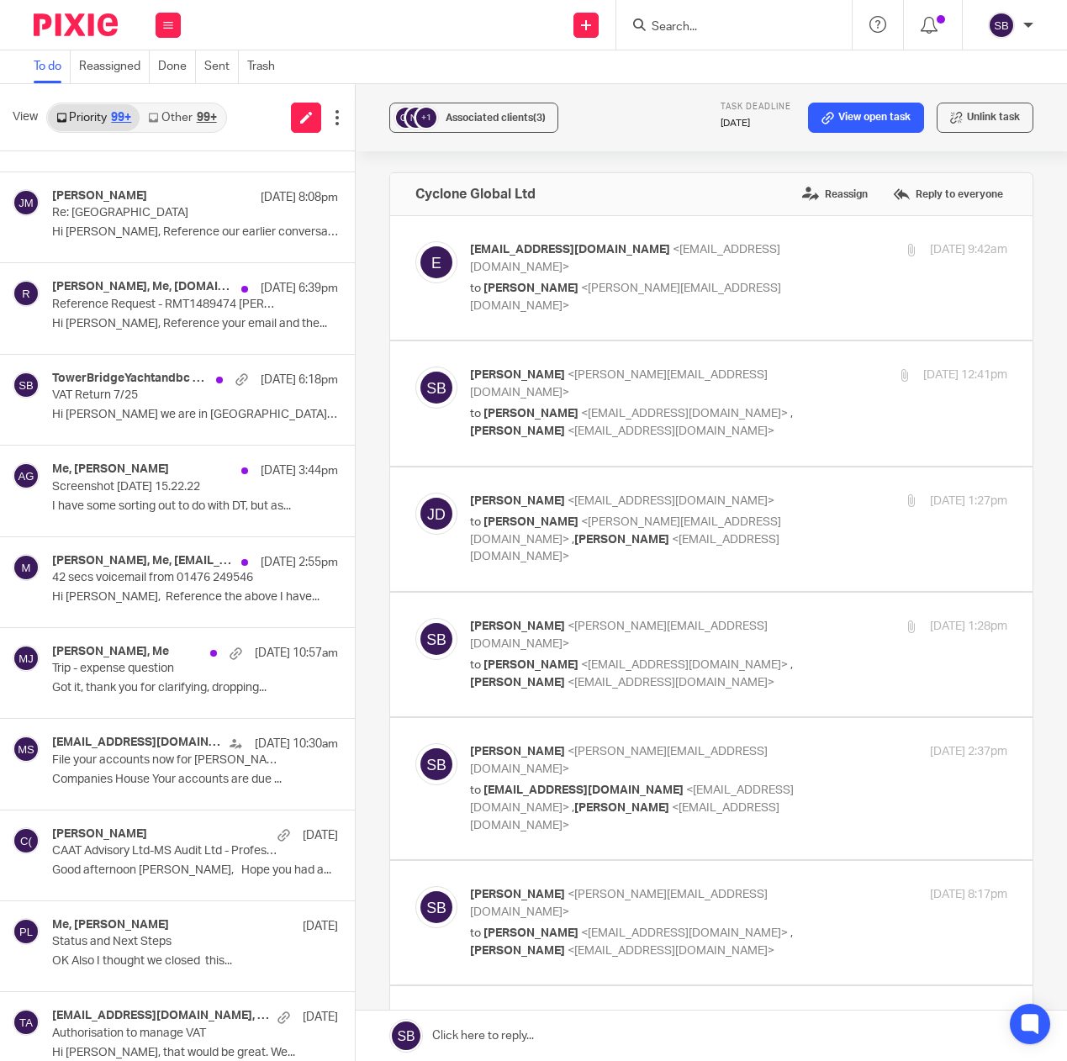
scroll to position [312, 0]
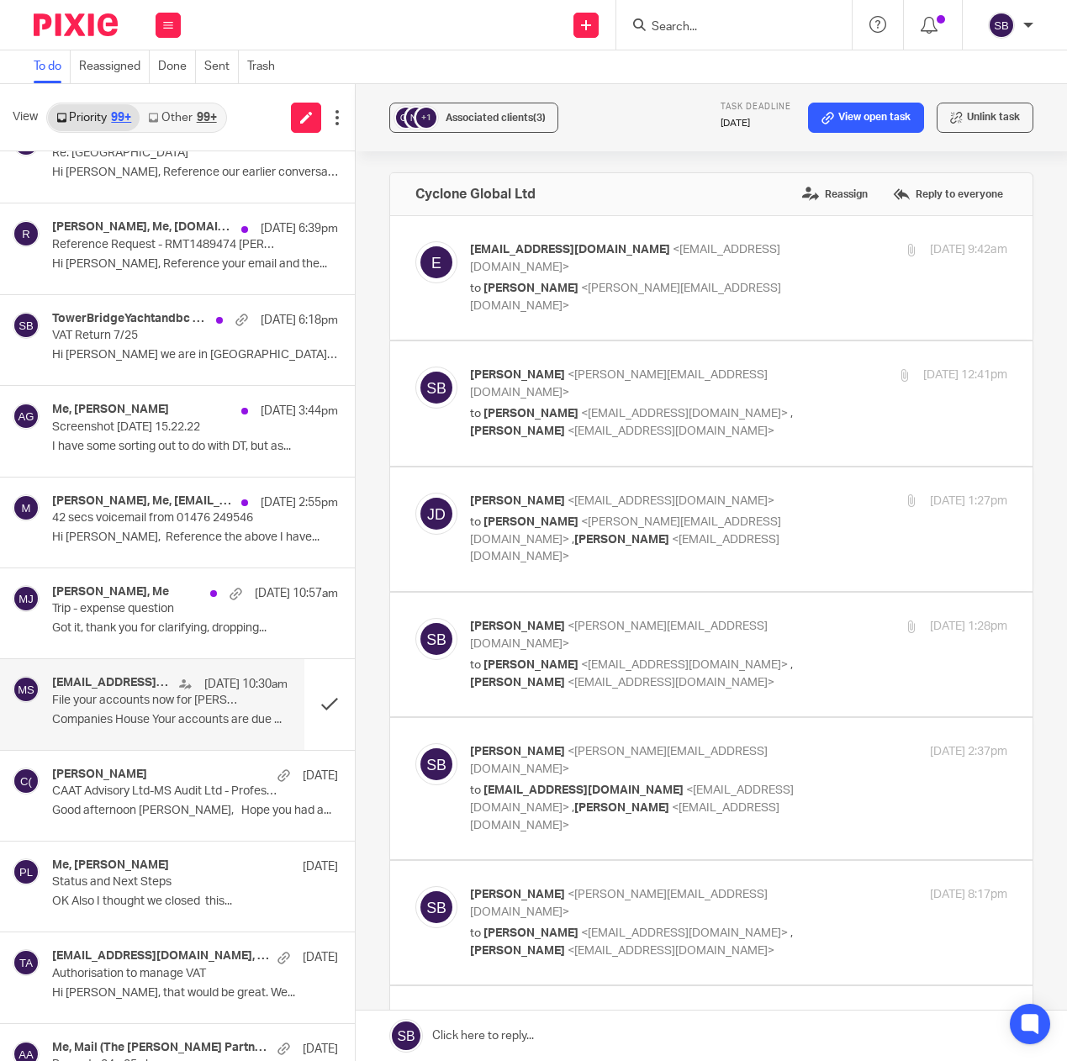
click at [138, 699] on p "File your accounts now for [PERSON_NAME] [PERSON_NAME] LEGAL SERVICES LTD 04592…" at bounding box center [146, 701] width 188 height 14
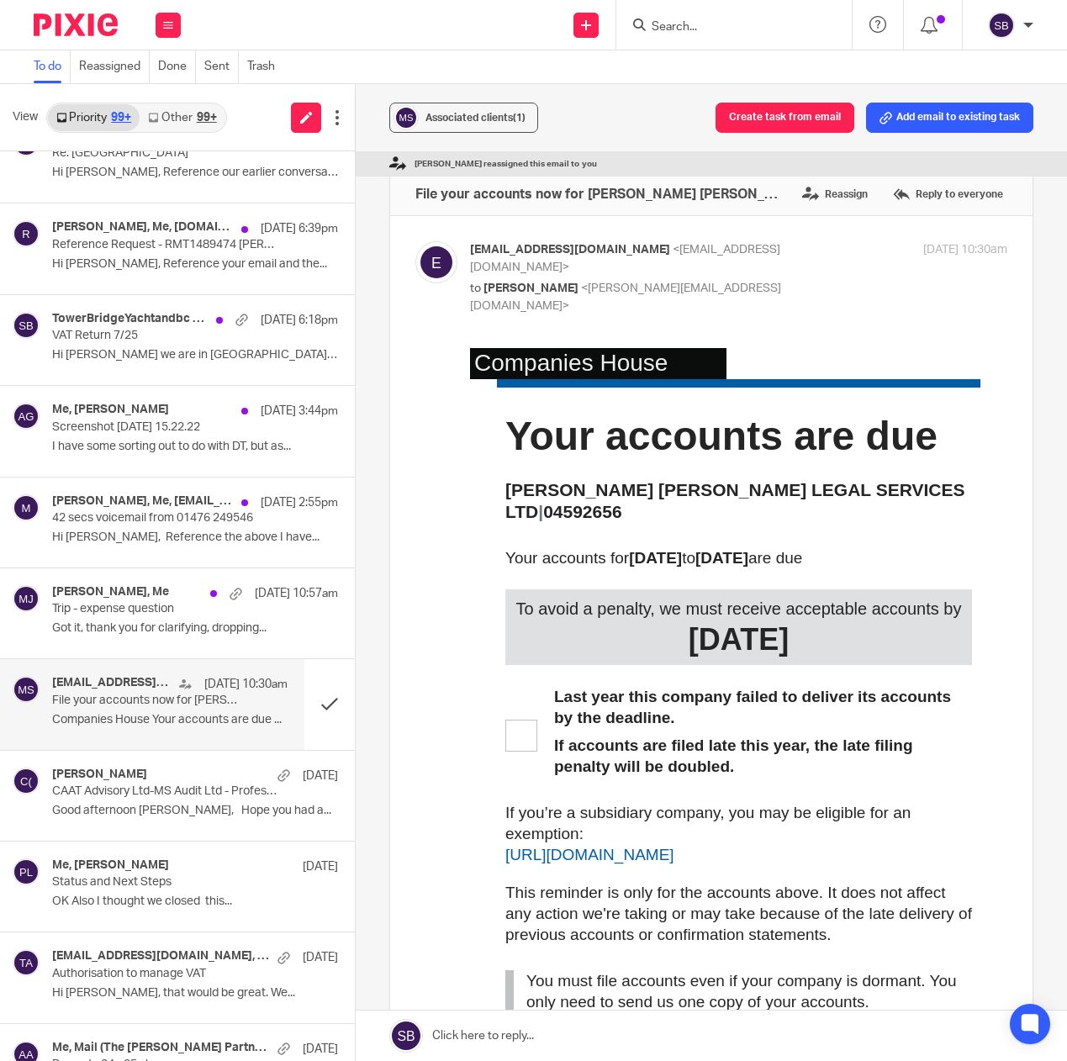
scroll to position [0, 0]
click at [142, 527] on div "[PERSON_NAME], Me, [EMAIL_ADDRESS][DOMAIN_NAME] [DATE] 2:55pm 42 secs voicemail…" at bounding box center [169, 522] width 235 height 56
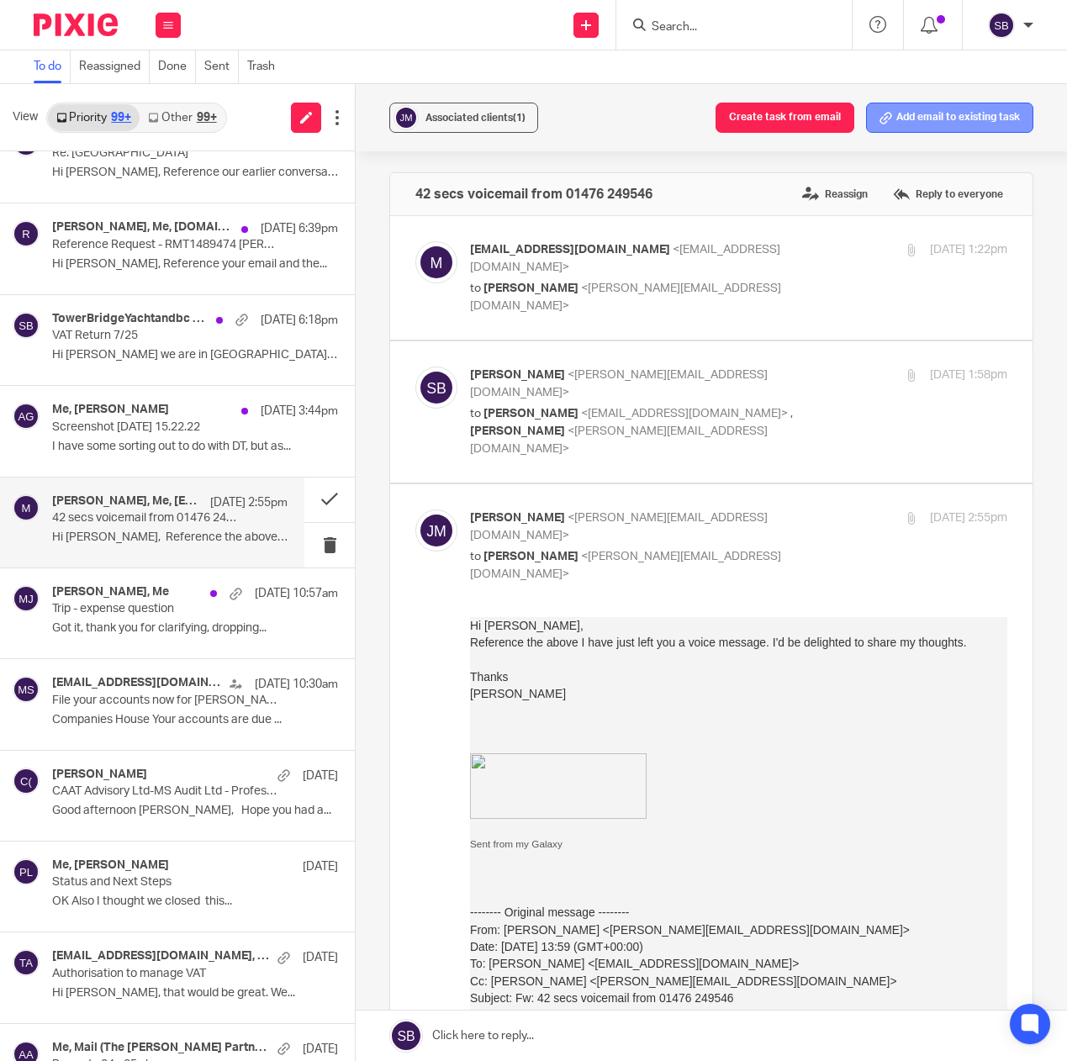
click at [899, 115] on button "Add email to existing task" at bounding box center [949, 118] width 167 height 30
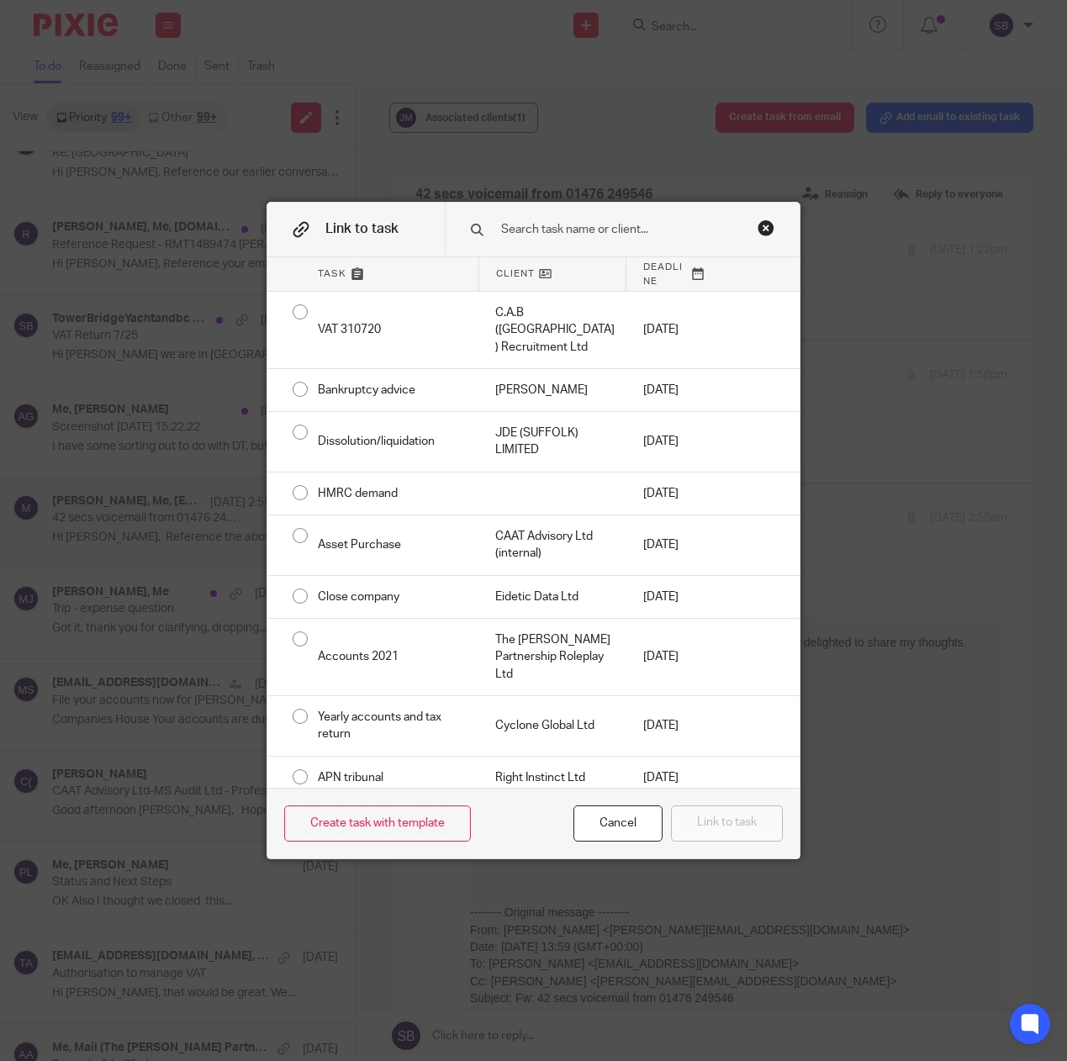
click at [545, 224] on input "text" at bounding box center [625, 229] width 253 height 18
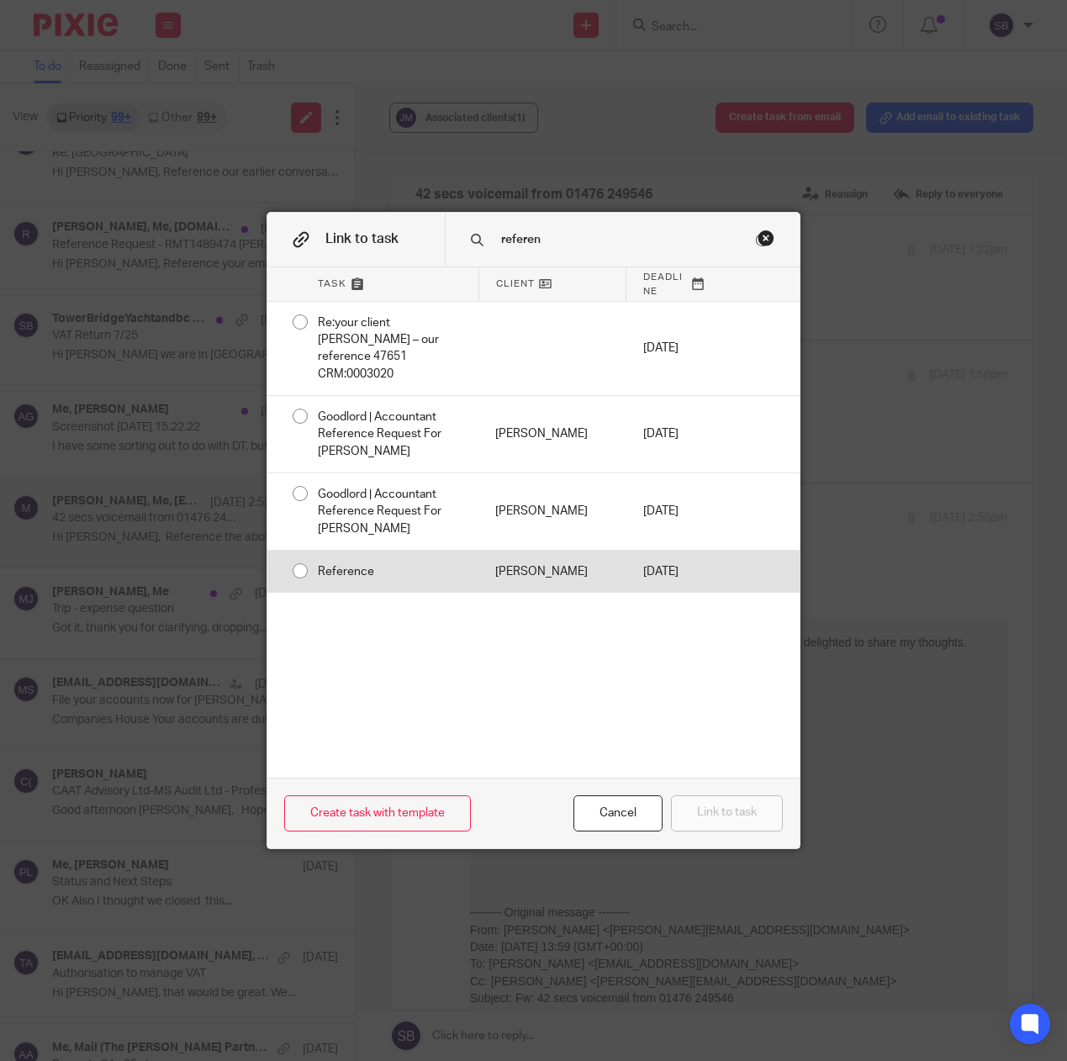
type input "referen"
click at [384, 556] on div "Reference" at bounding box center [389, 572] width 177 height 42
radio input "true"
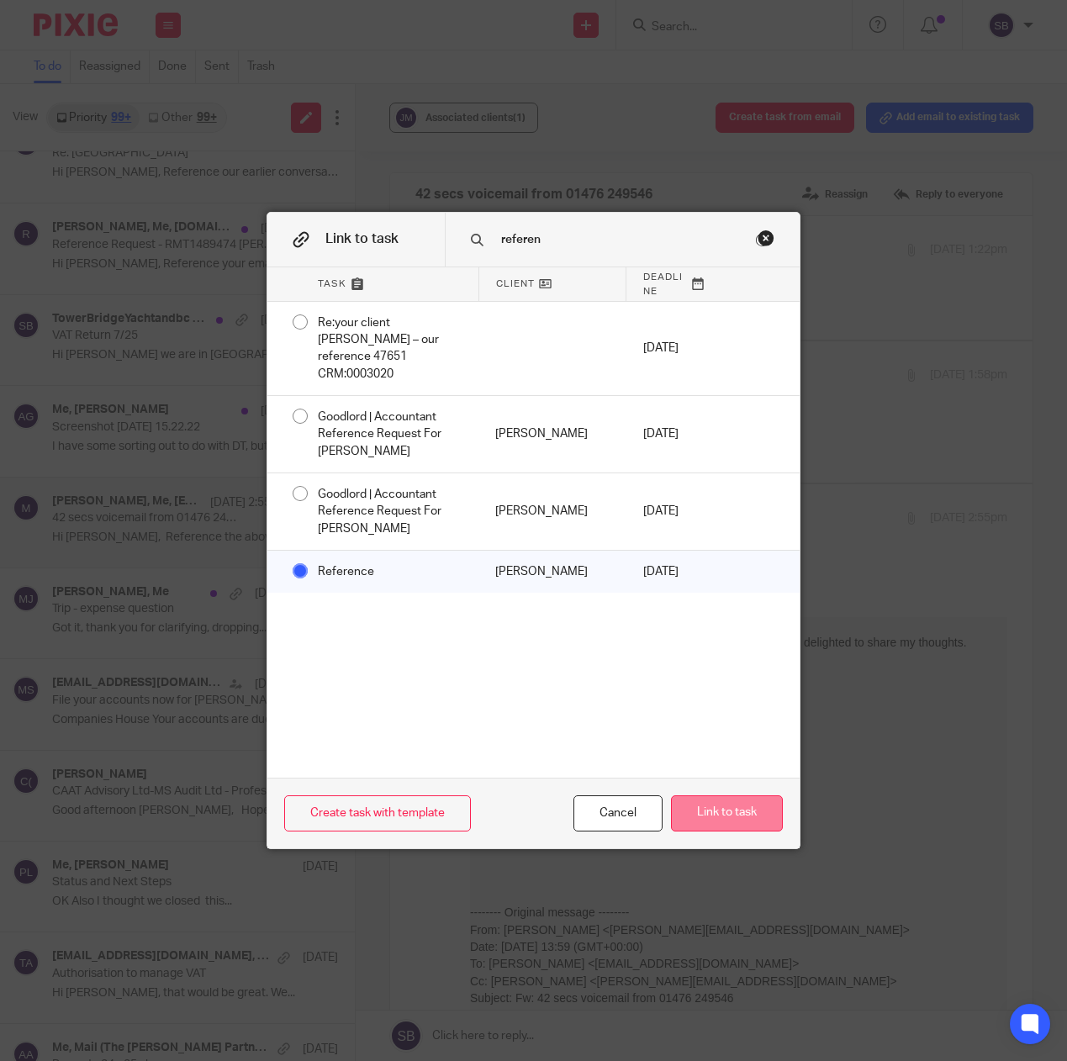
click at [712, 815] on button "Link to task" at bounding box center [727, 813] width 112 height 36
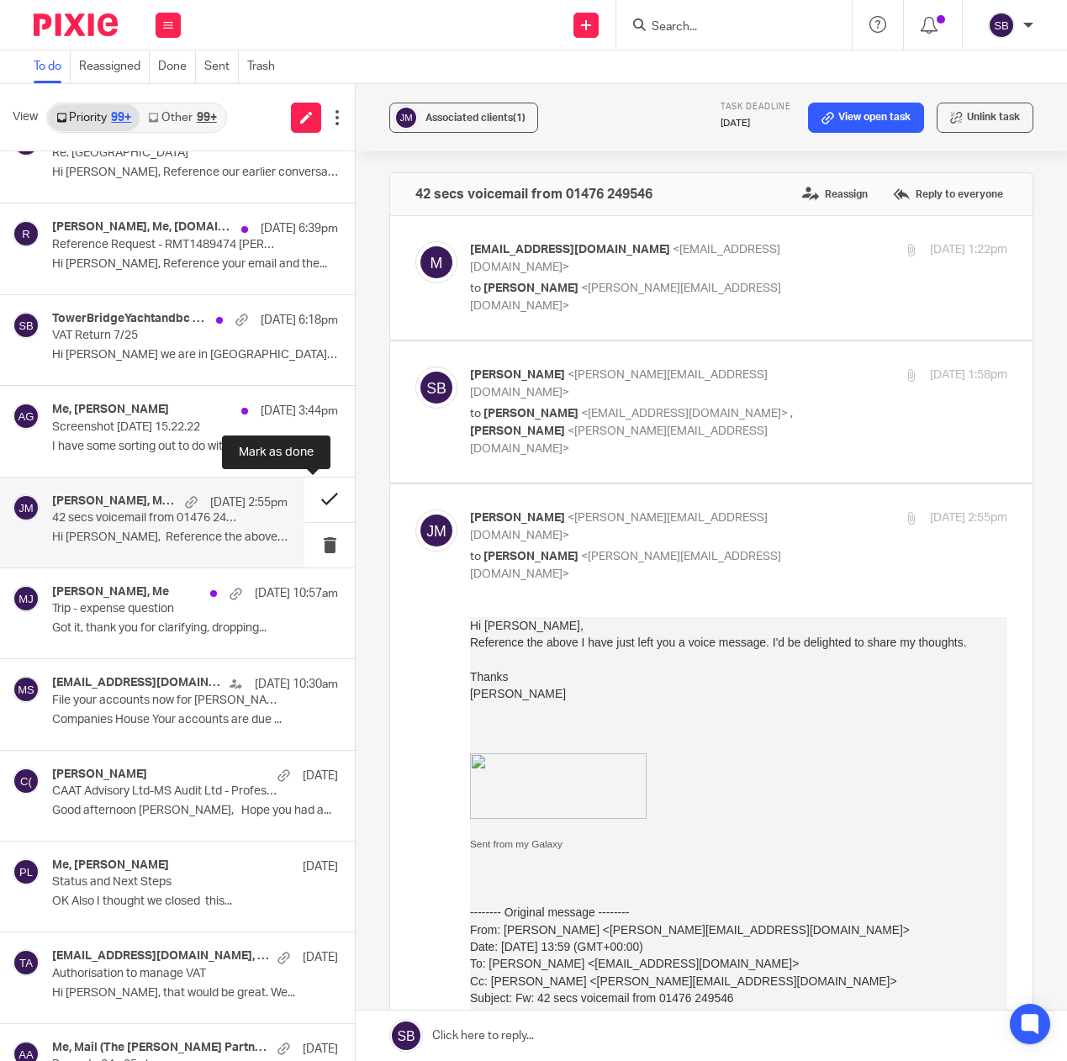
click at [314, 497] on button at bounding box center [329, 500] width 50 height 45
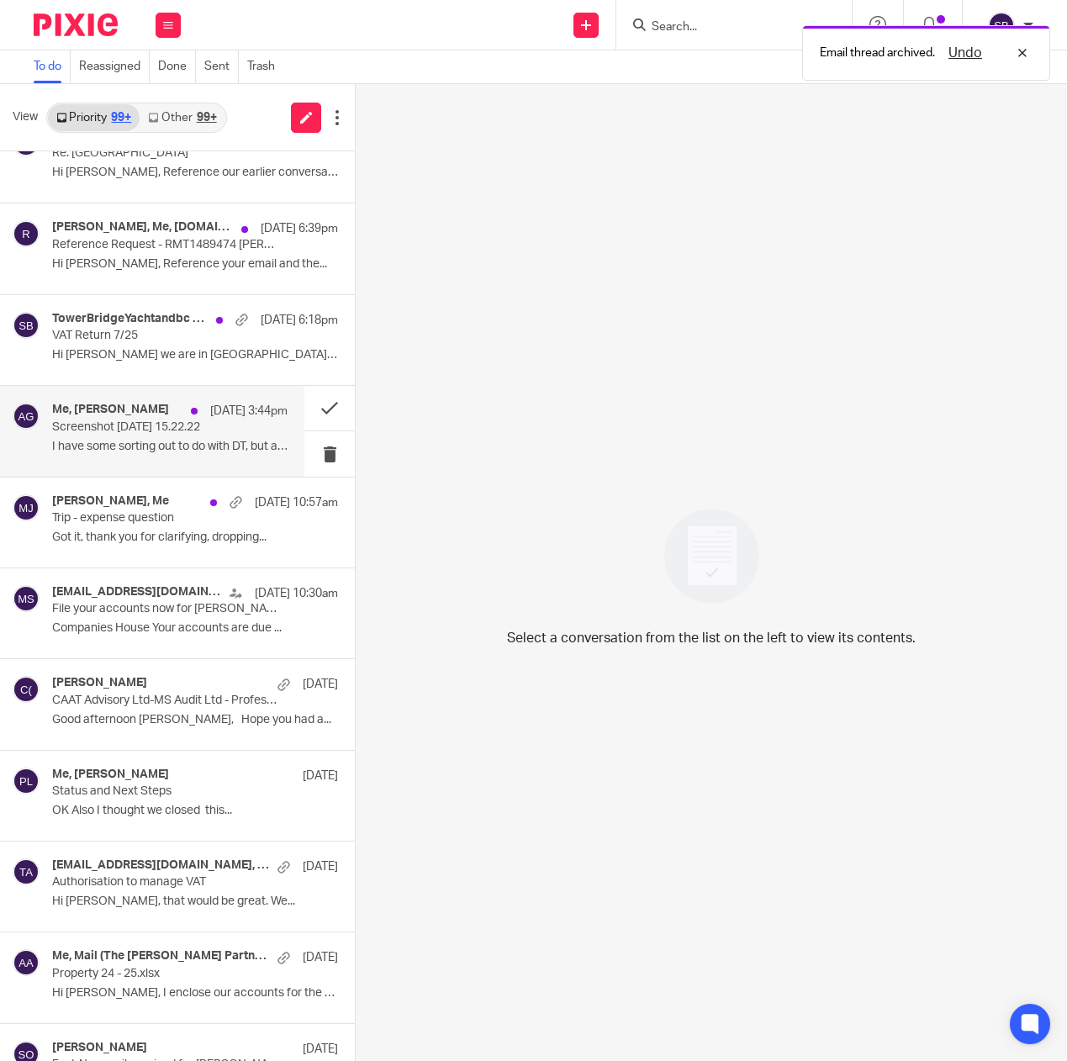
click at [215, 433] on p "Screenshot [DATE] 15.22.22" at bounding box center [146, 427] width 188 height 14
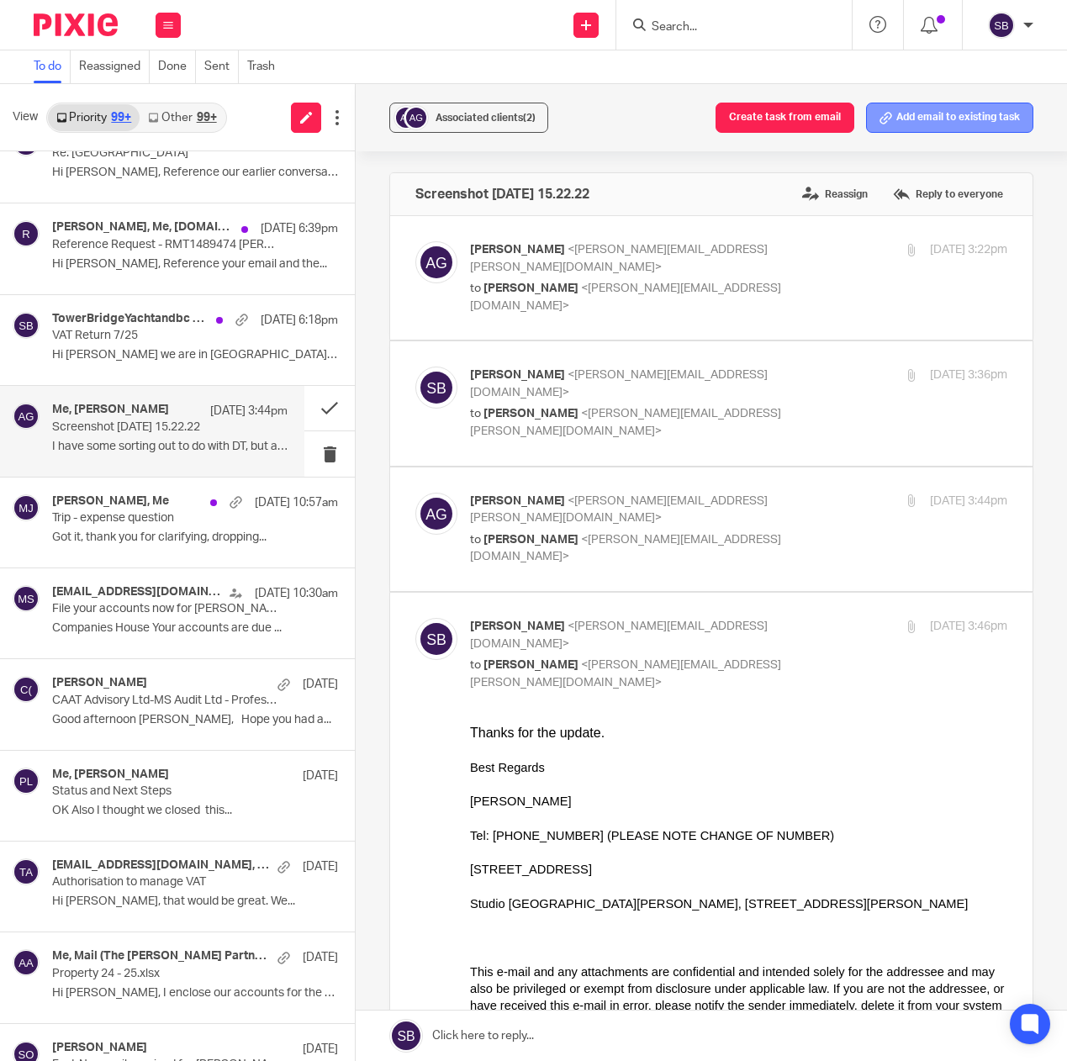
click at [915, 117] on button "Add email to existing task" at bounding box center [949, 118] width 167 height 30
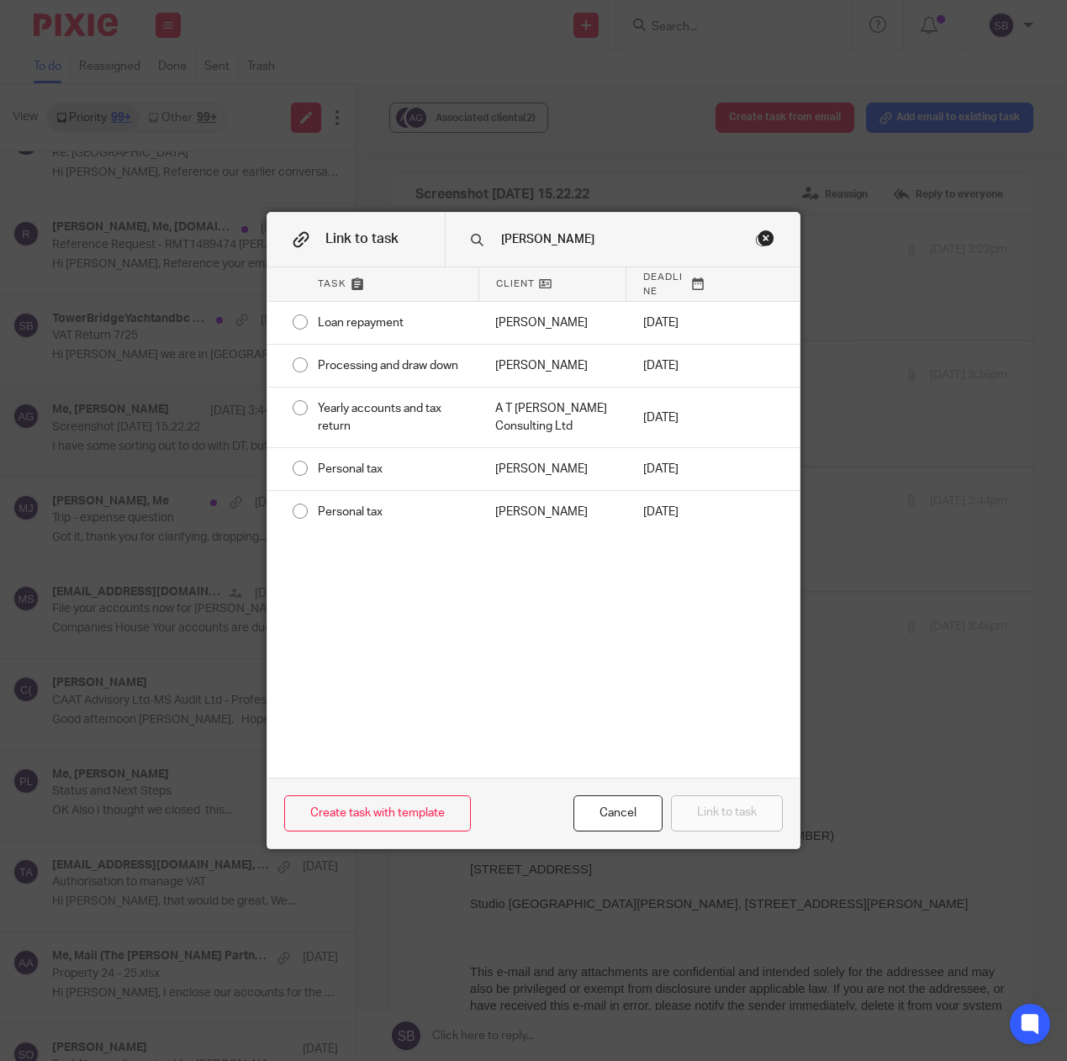
type input "[PERSON_NAME]"
click at [757, 240] on div "Close this dialog window" at bounding box center [765, 238] width 17 height 17
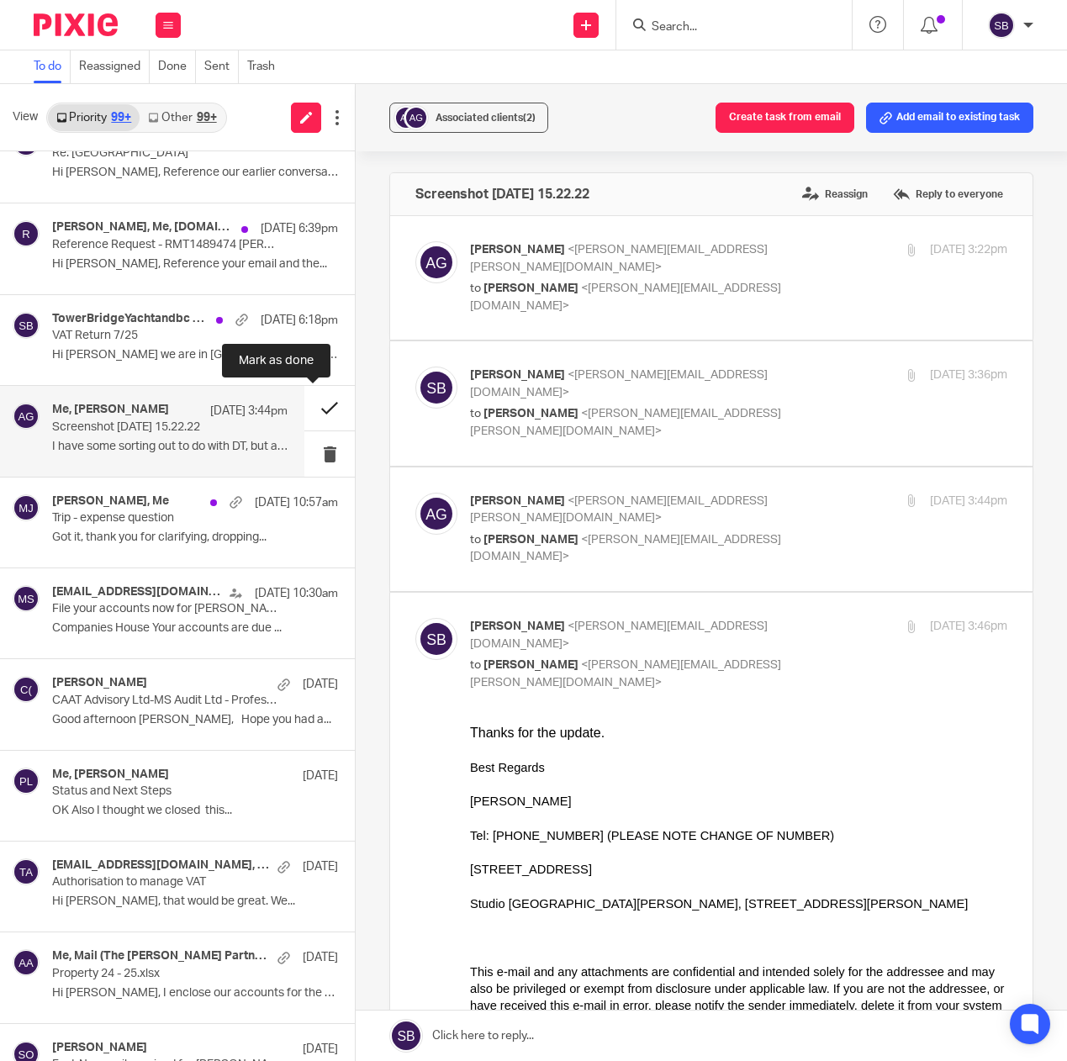
click at [311, 409] on button at bounding box center [329, 408] width 50 height 45
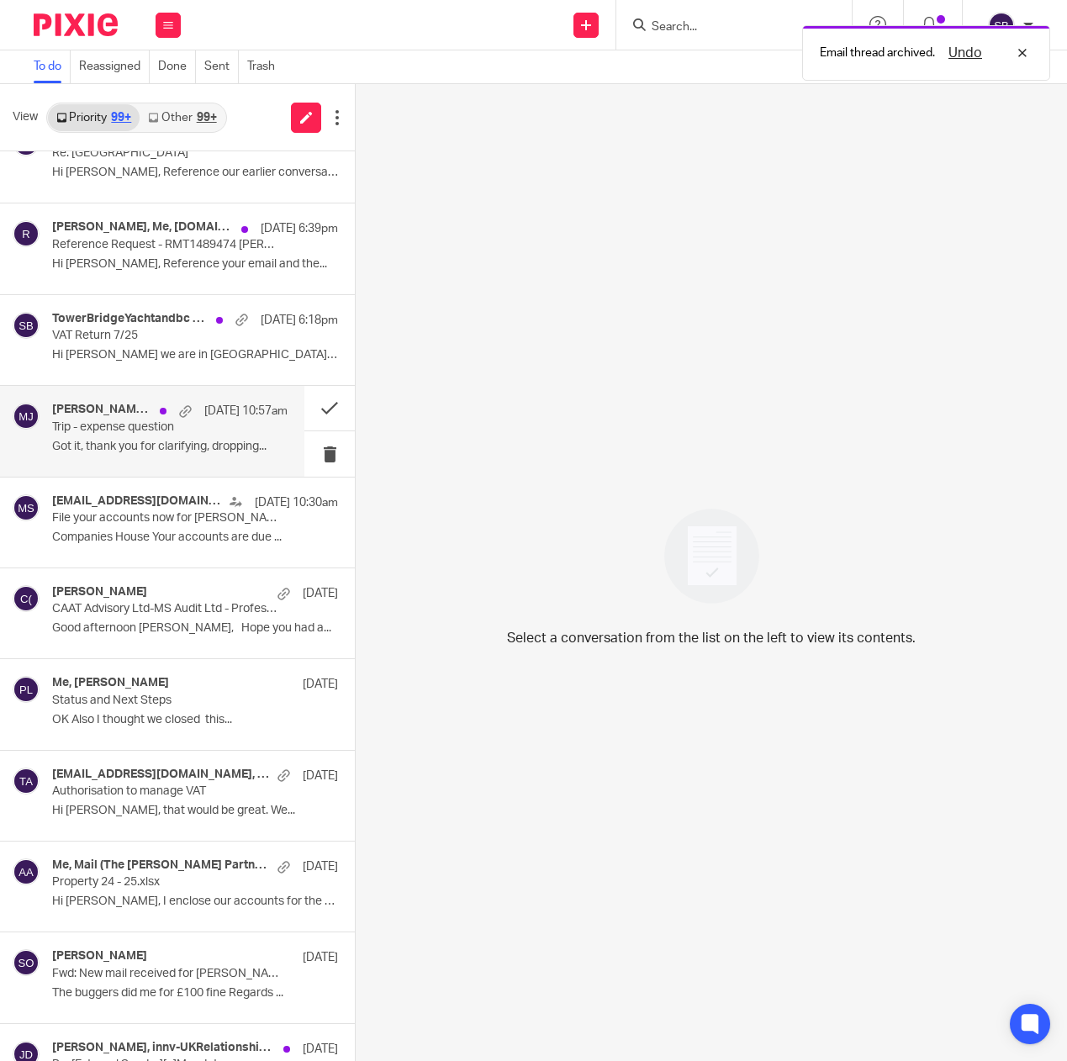
click at [240, 440] on p "Got it, thank you for clarifying, dropping..." at bounding box center [169, 447] width 235 height 14
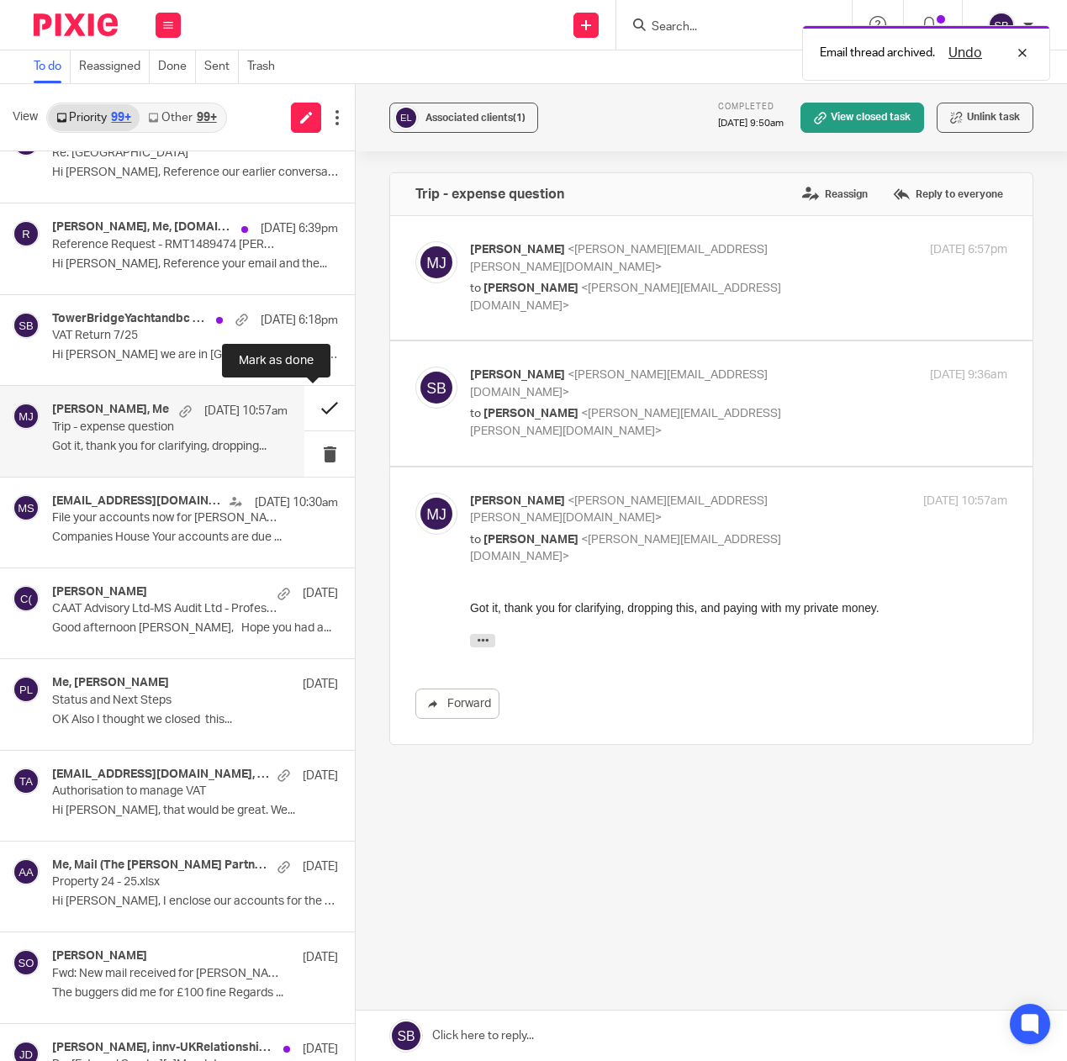
click at [310, 412] on button at bounding box center [329, 408] width 50 height 45
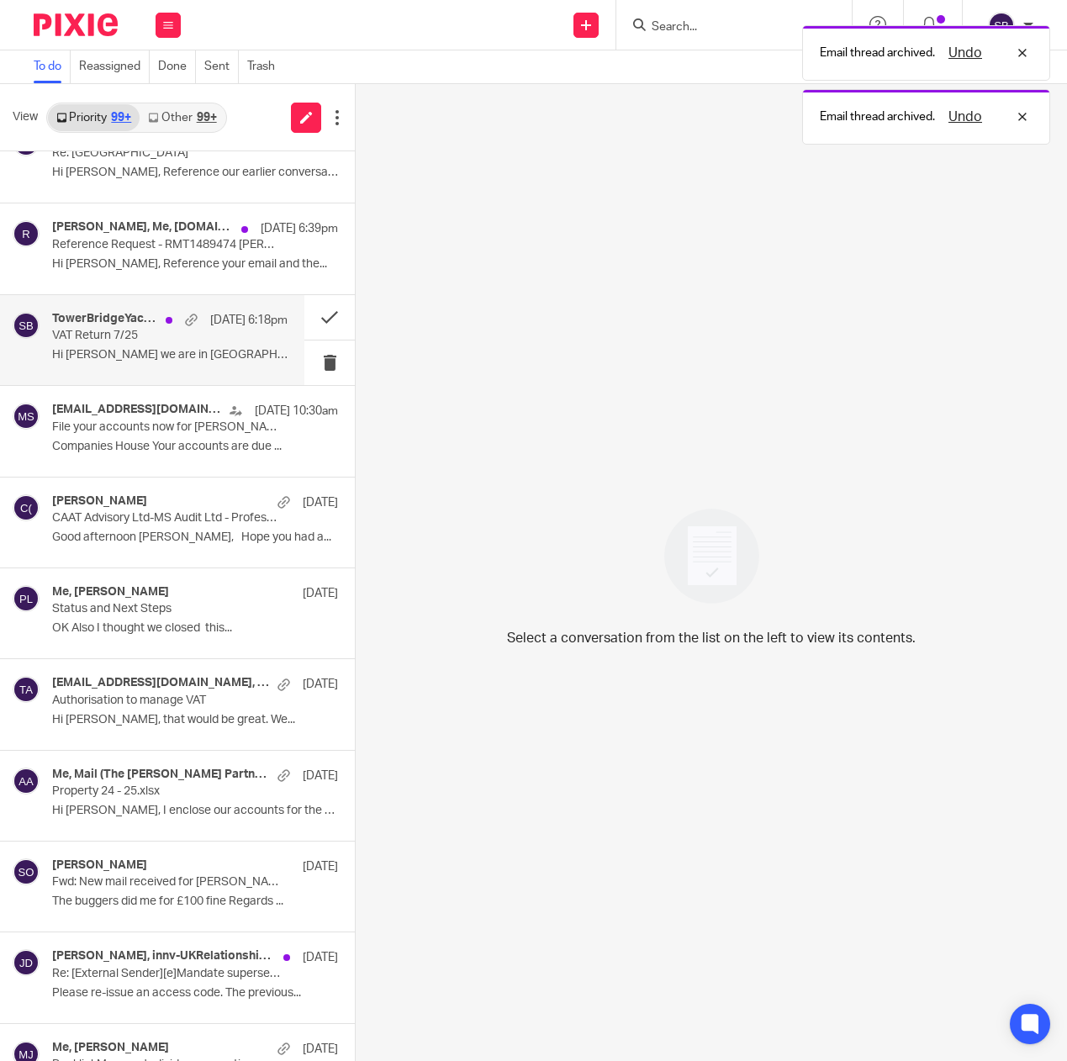
click at [206, 345] on div "TowerBridgeYachtandbc YBCo, Me [DATE] 6:18pm VAT Return 7/25 Hi [PERSON_NAME] w…" at bounding box center [169, 340] width 235 height 56
